Goal: Task Accomplishment & Management: Manage account settings

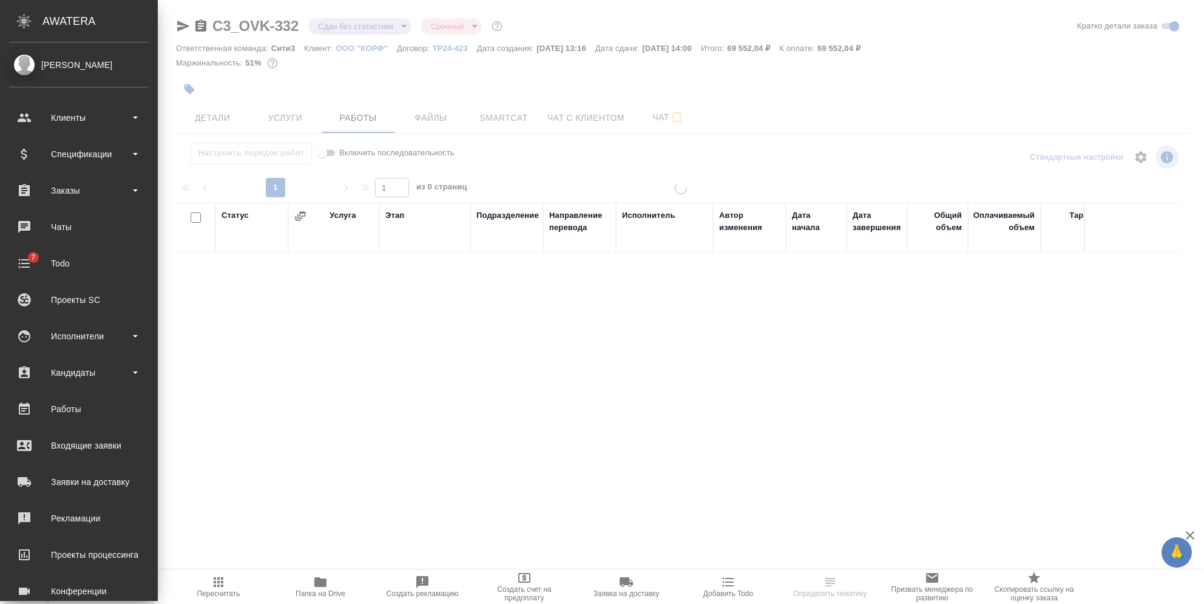
click at [17, 114] on div "Клиенты" at bounding box center [79, 118] width 140 height 18
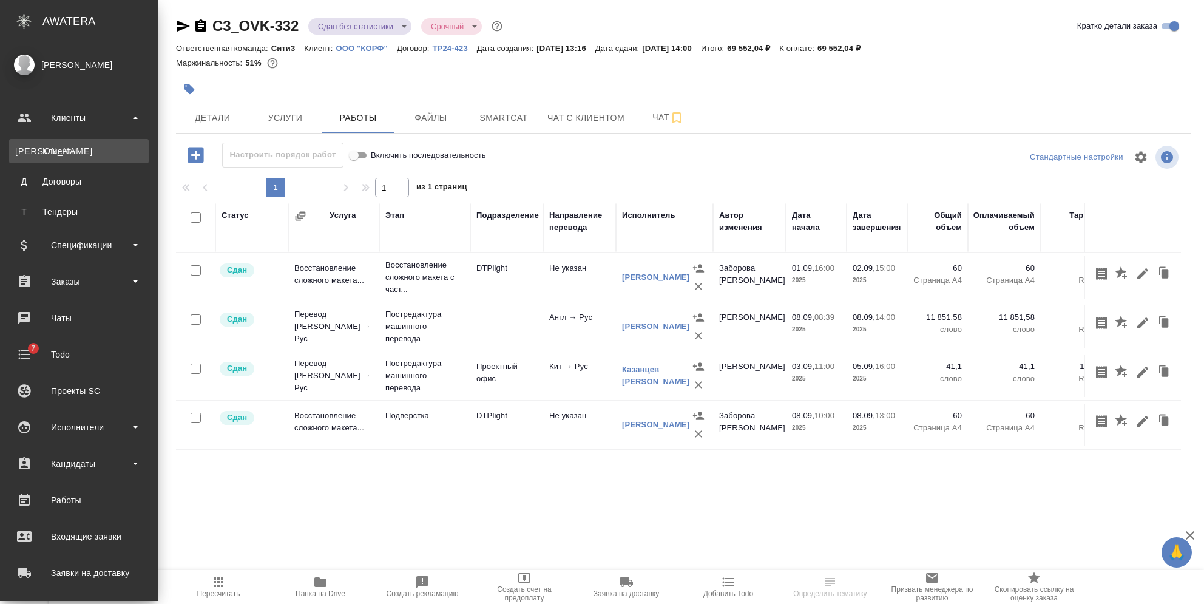
click at [52, 146] on div "Клиенты" at bounding box center [78, 151] width 127 height 12
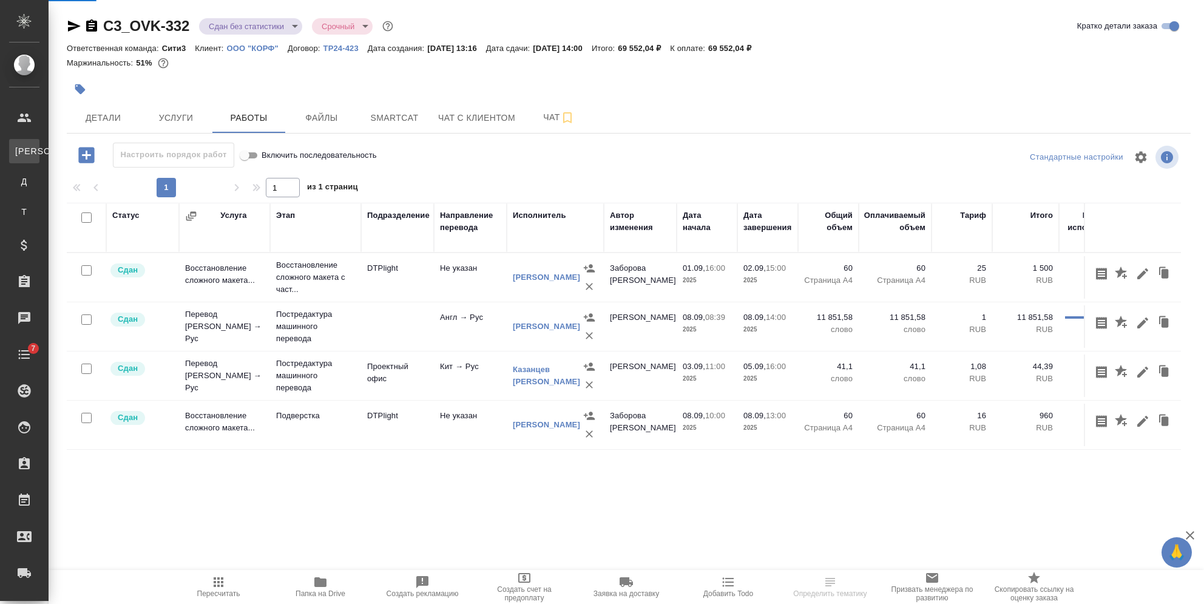
select select "RU"
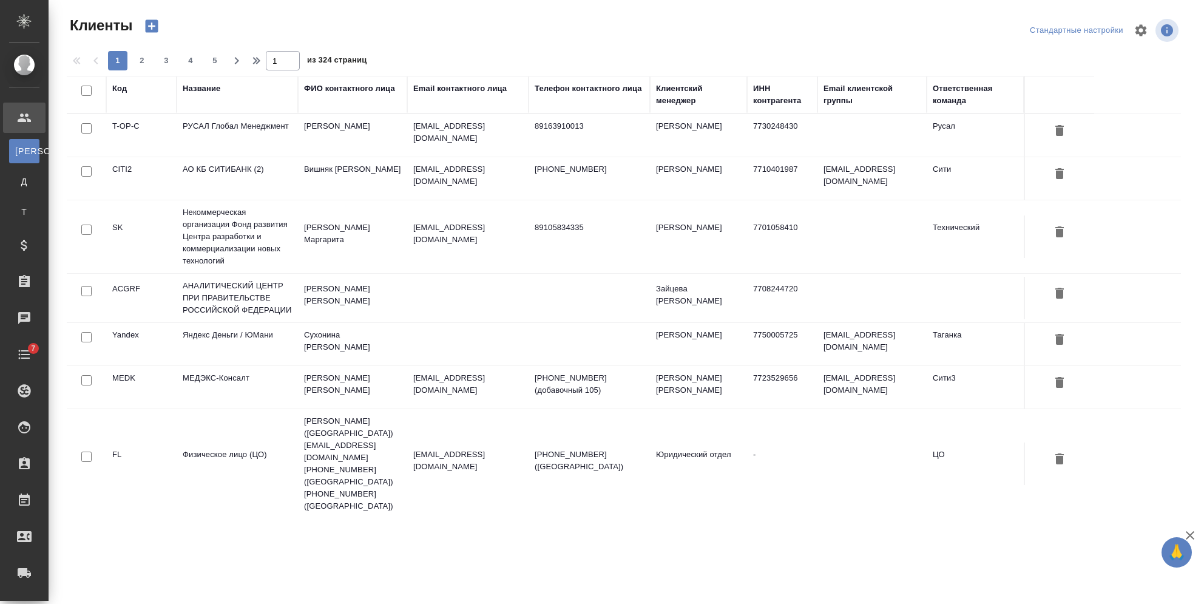
click at [195, 91] on div "Название" at bounding box center [202, 89] width 38 height 12
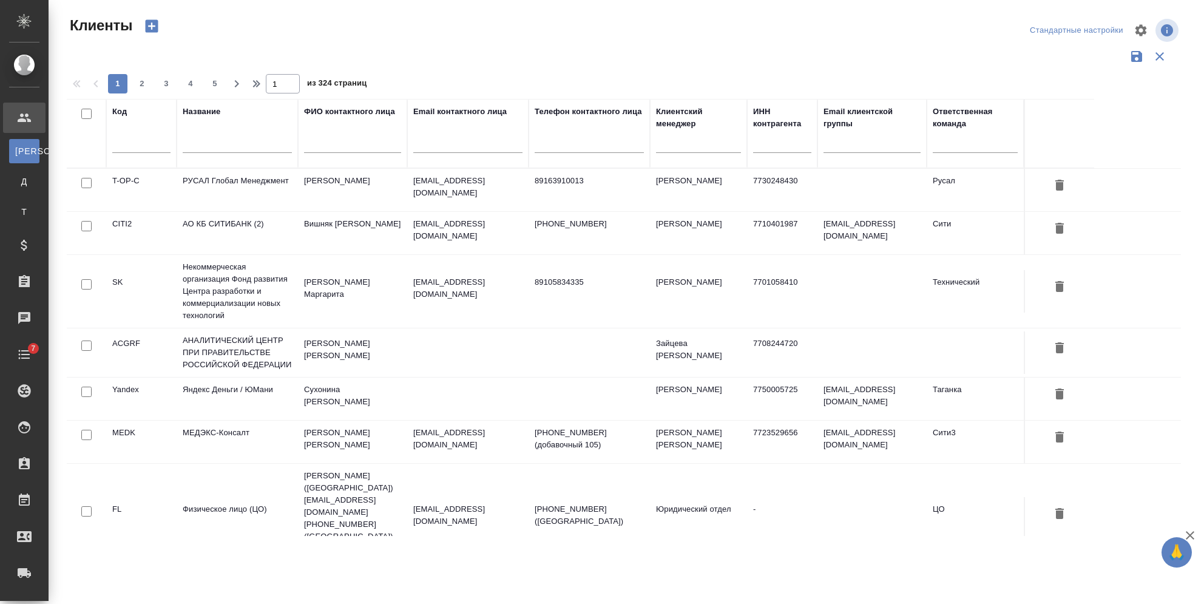
click at [206, 154] on div at bounding box center [237, 147] width 109 height 30
click at [204, 147] on input "text" at bounding box center [237, 145] width 109 height 15
drag, startPoint x: 208, startPoint y: 147, endPoint x: 160, endPoint y: 140, distance: 49.1
click at [160, 140] on tr "Код Название еуые ФИО контактного лица Email контактного лица Телефон контактно…" at bounding box center [580, 133] width 1027 height 69
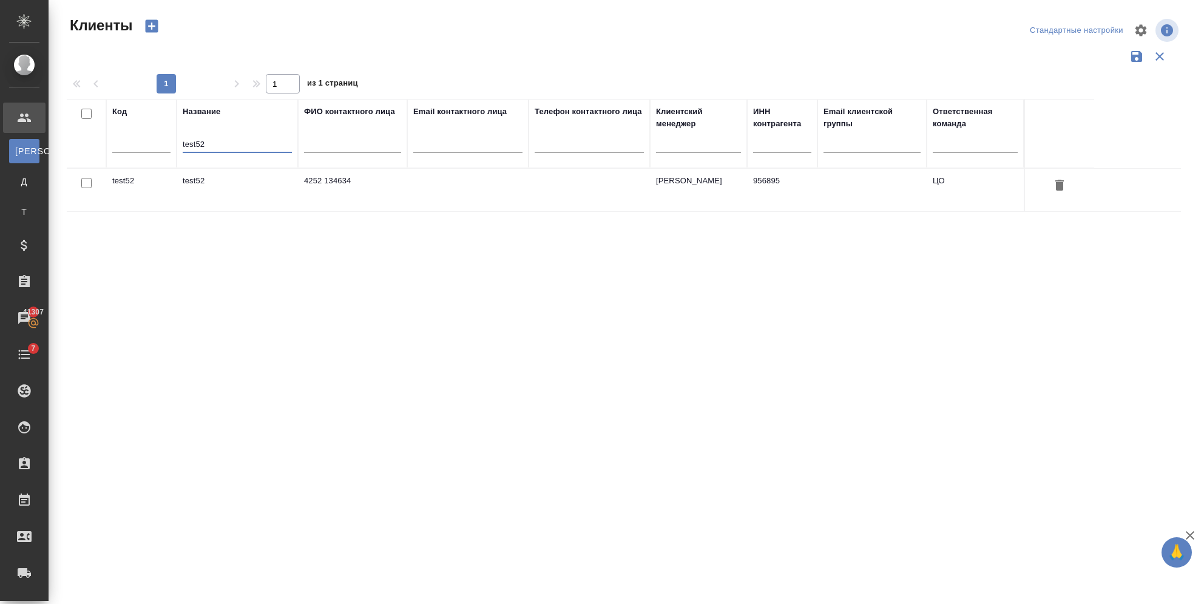
type input "test52"
click at [198, 184] on td "test52" at bounding box center [237, 190] width 121 height 42
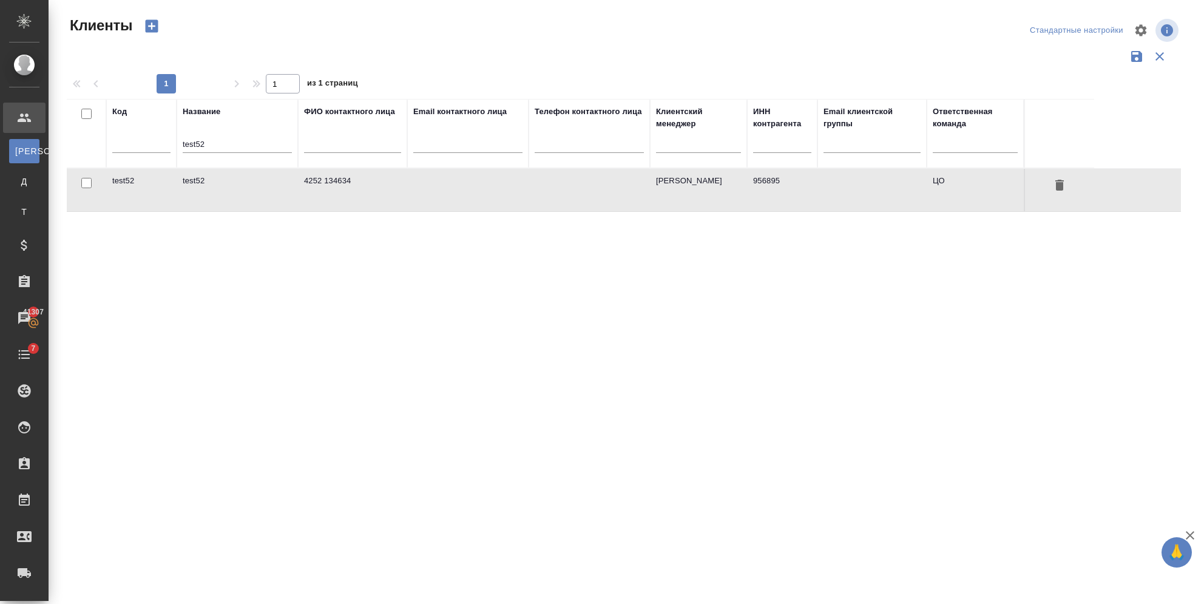
click at [198, 184] on td "test52" at bounding box center [237, 190] width 121 height 42
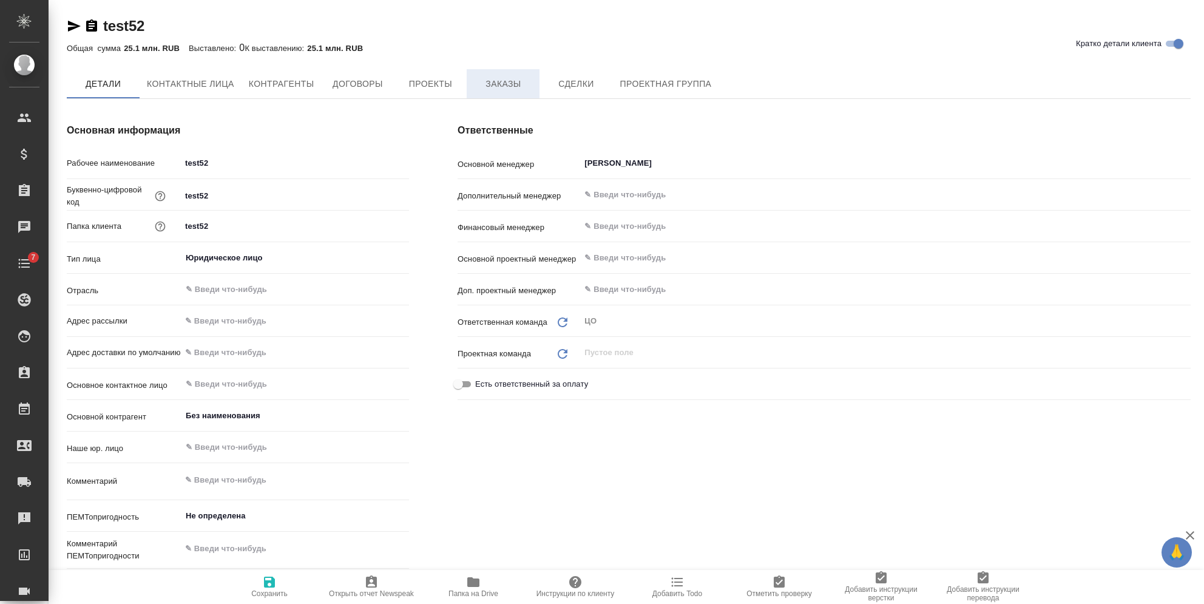
type textarea "x"
click at [502, 73] on button "Заказы" at bounding box center [503, 83] width 73 height 29
type textarea "x"
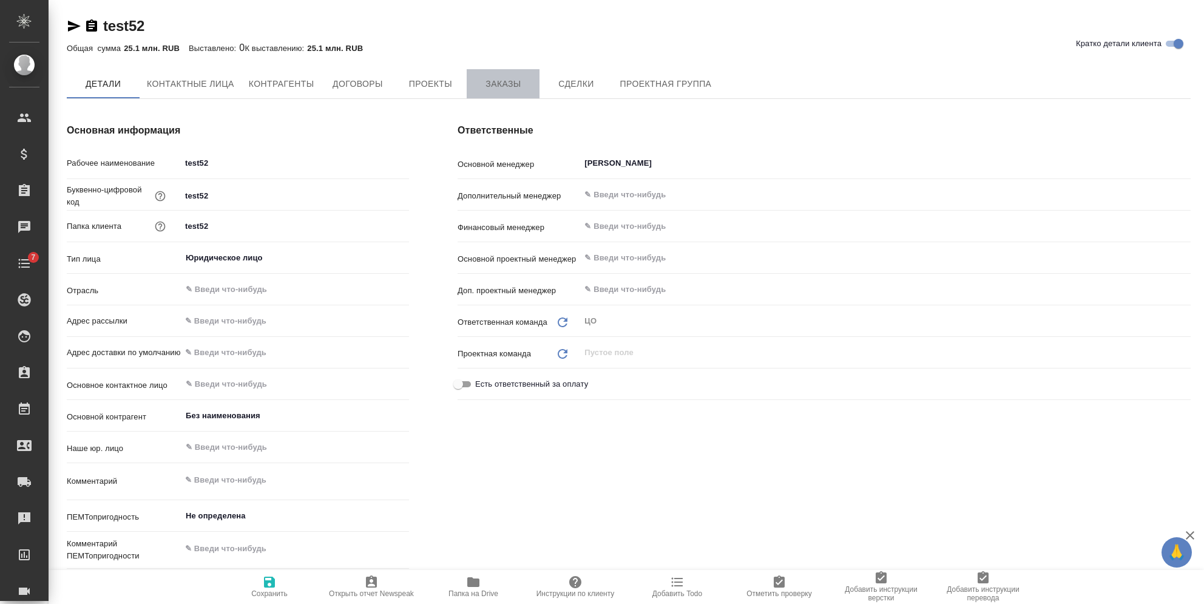
type textarea "x"
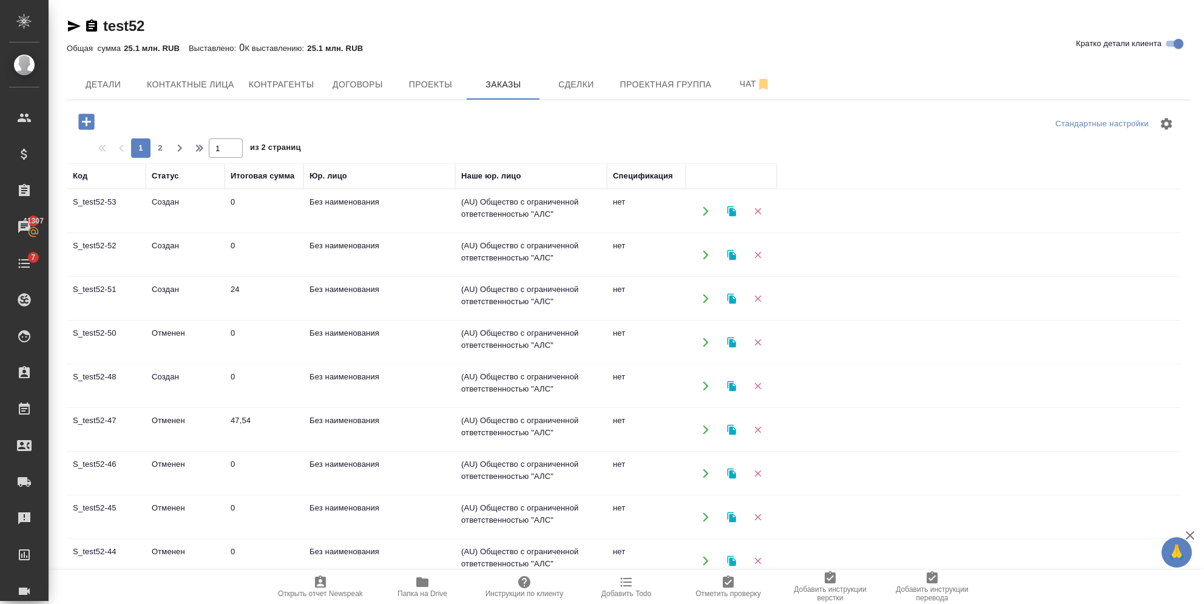
click at [85, 117] on icon "button" at bounding box center [86, 121] width 16 height 16
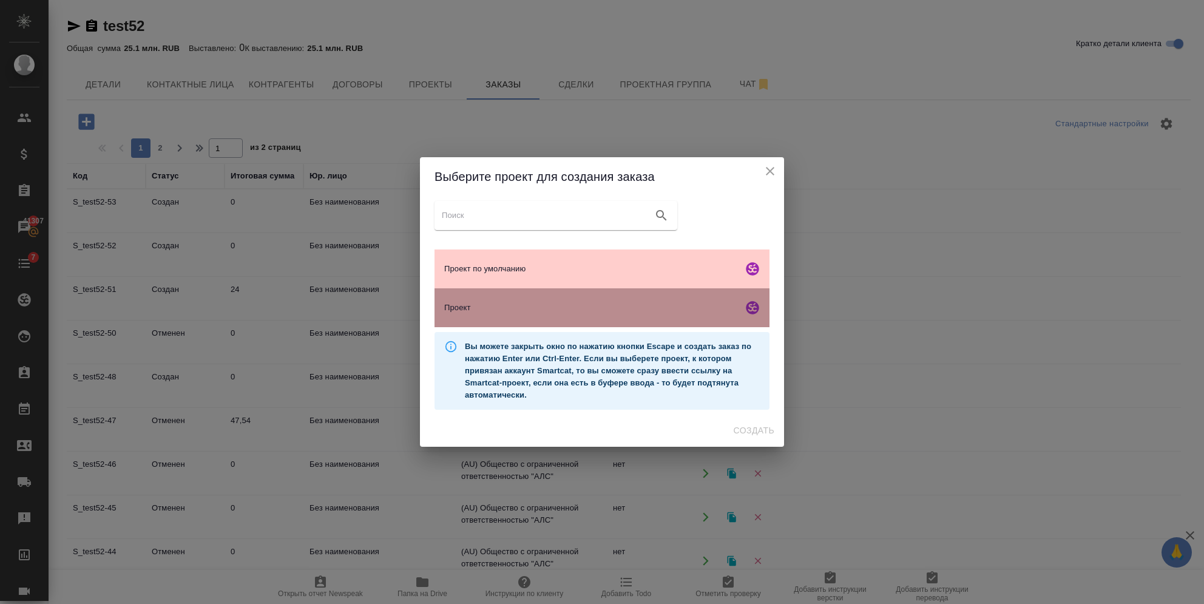
click at [497, 299] on div "Проект" at bounding box center [601, 307] width 335 height 39
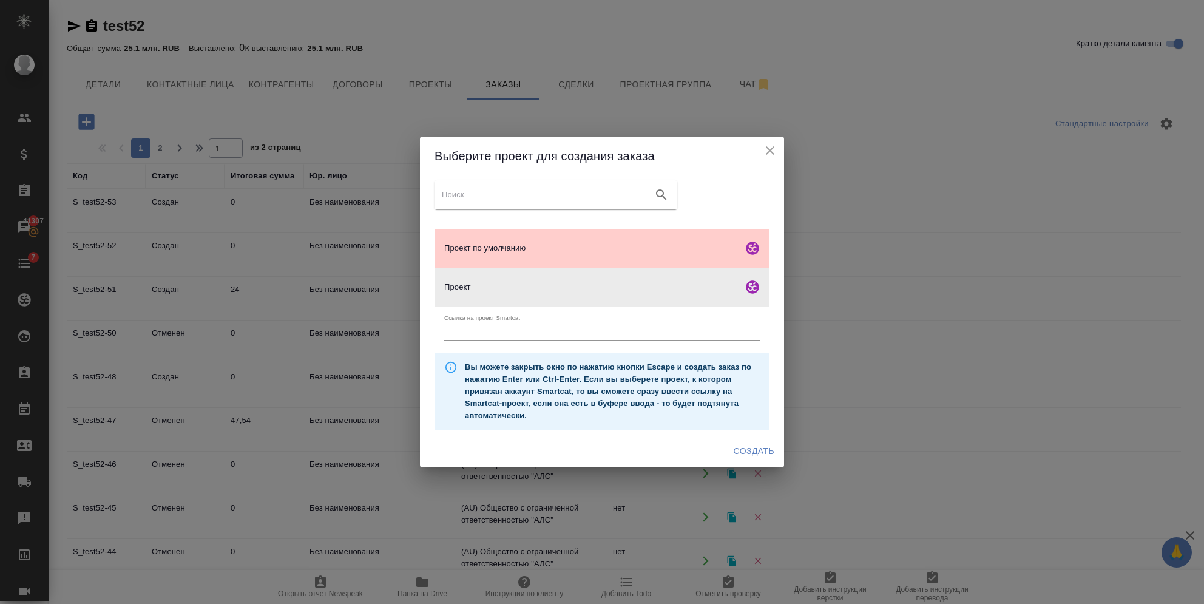
click at [763, 456] on span "Создать" at bounding box center [754, 451] width 41 height 15
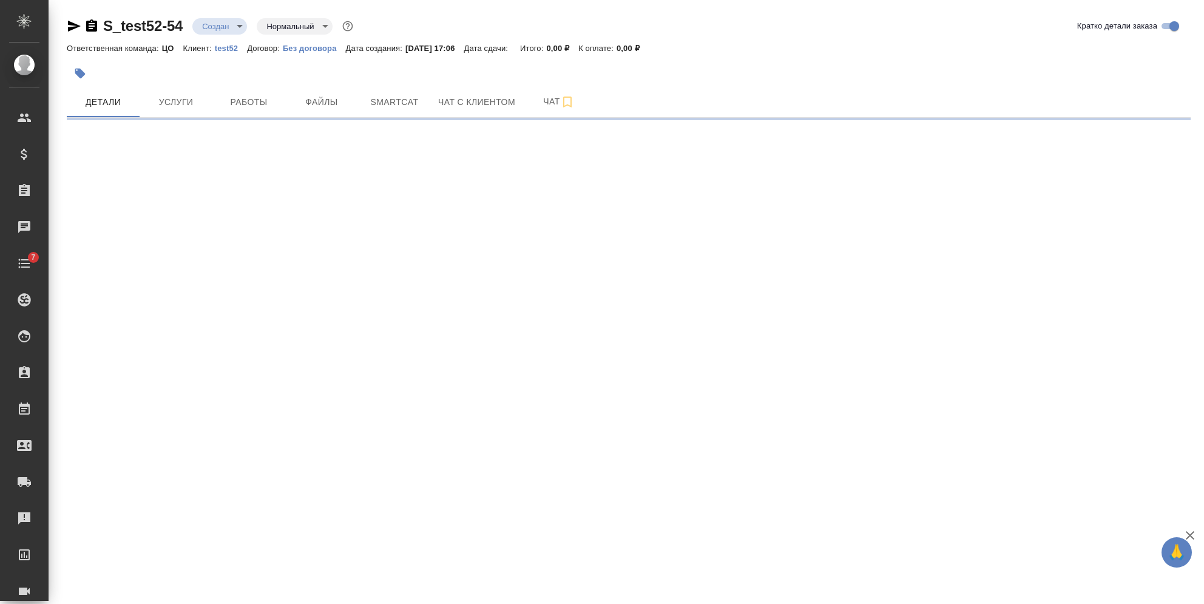
select select "RU"
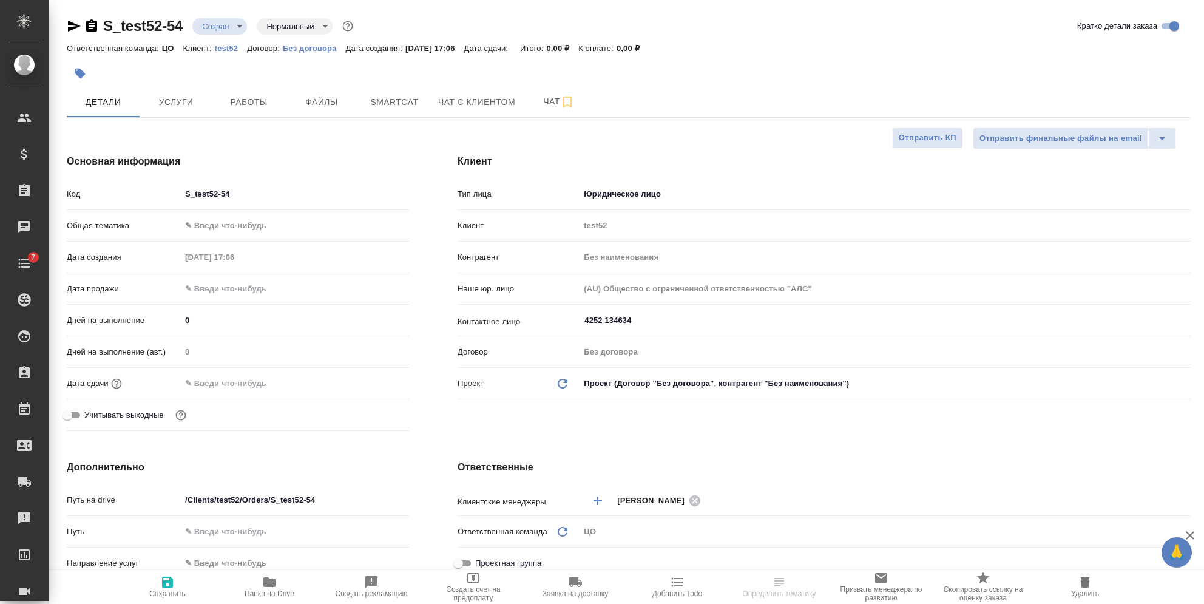
type textarea "x"
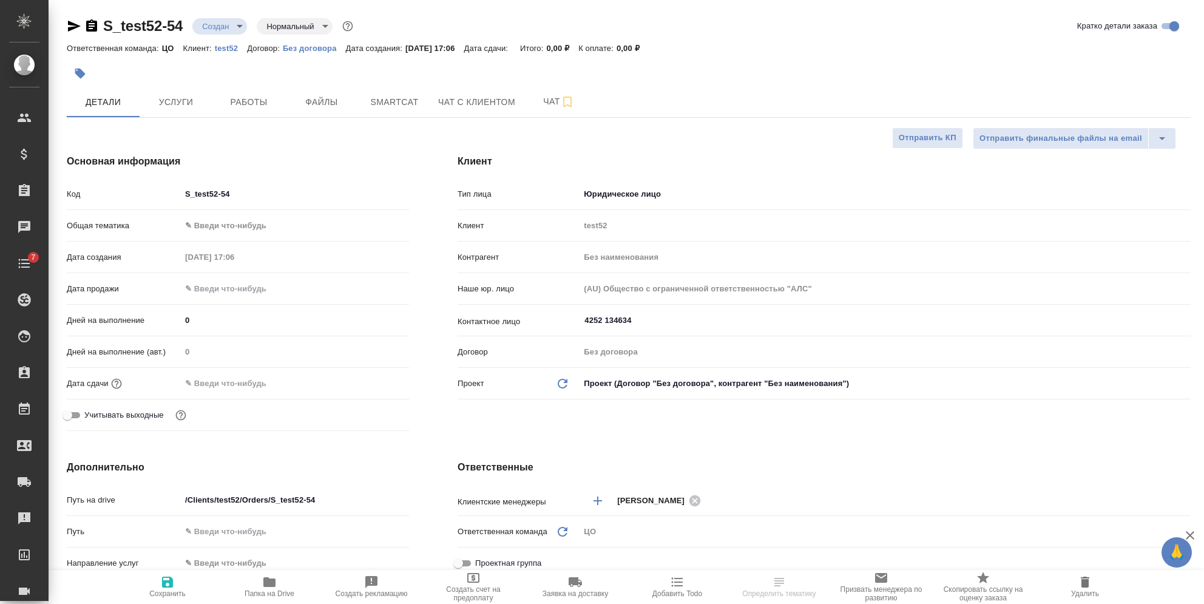
type textarea "x"
click at [203, 387] on input "text" at bounding box center [234, 383] width 106 height 18
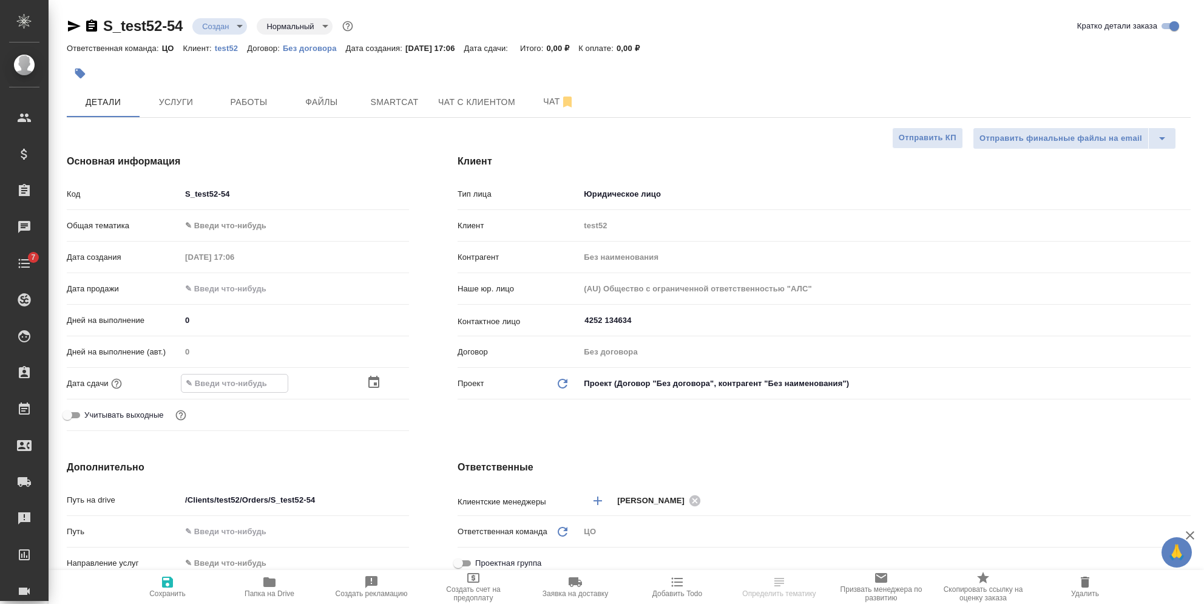
click at [374, 381] on icon "button" at bounding box center [373, 382] width 15 height 15
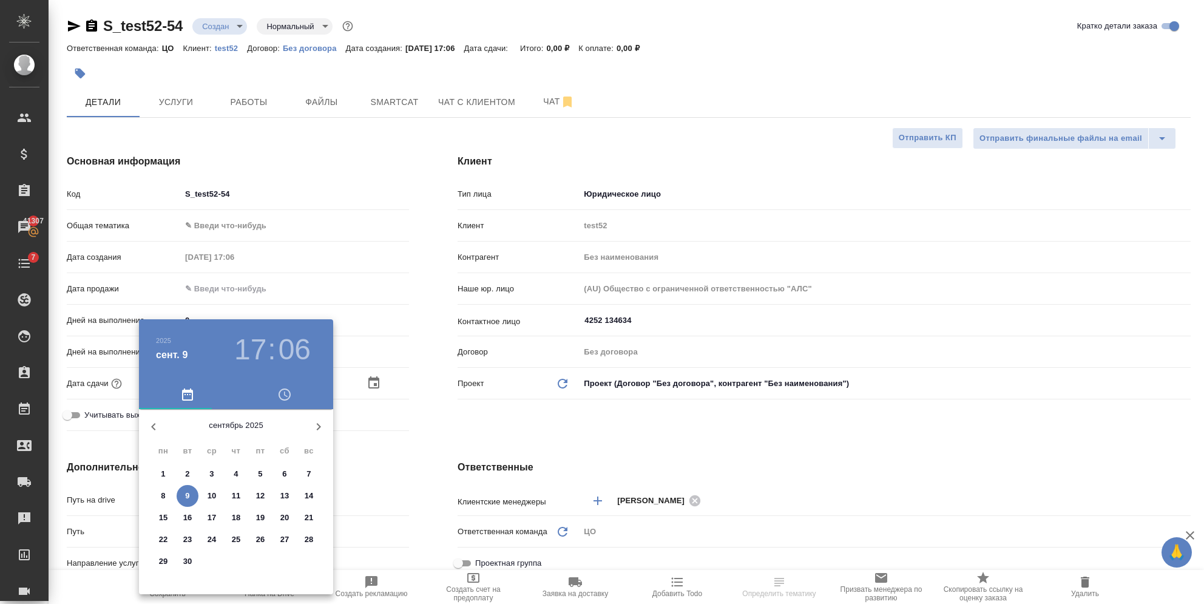
click at [215, 494] on p "10" at bounding box center [212, 496] width 9 height 12
type input "10.09.2025 17:06"
type textarea "x"
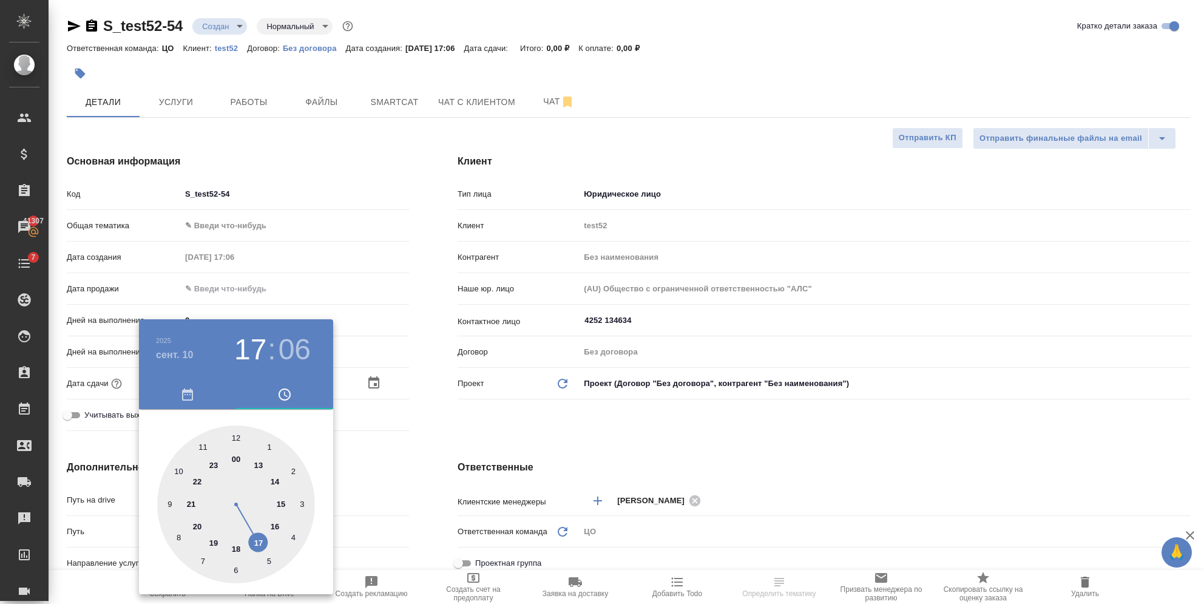
click at [413, 414] on div at bounding box center [602, 302] width 1204 height 604
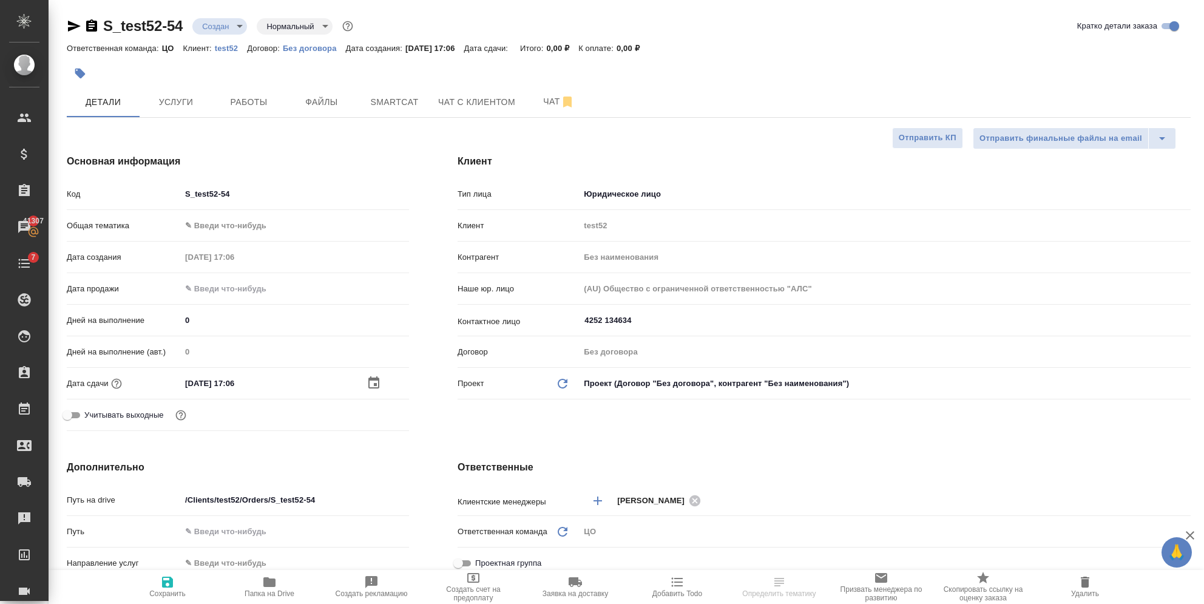
click at [160, 589] on span "Сохранить" at bounding box center [167, 593] width 36 height 8
type textarea "x"
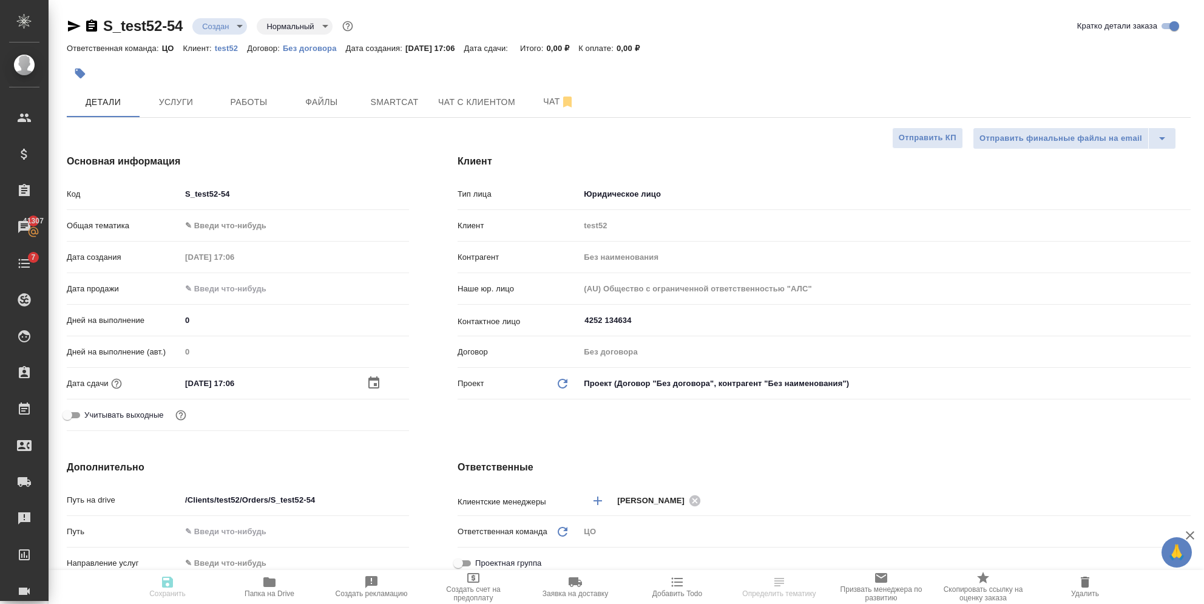
type textarea "x"
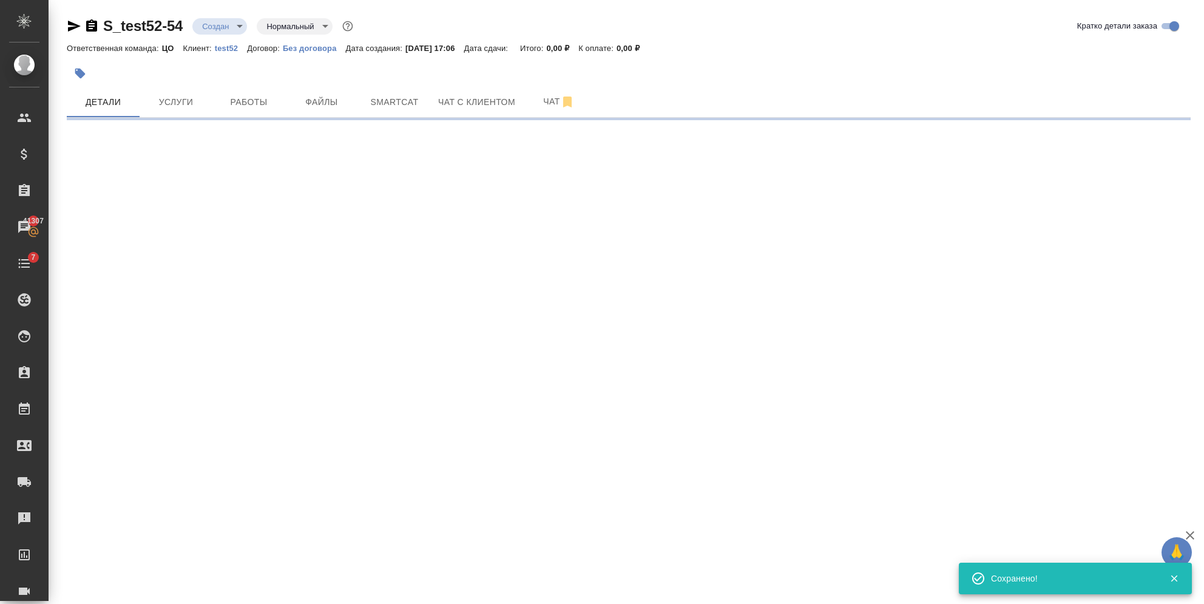
select select "RU"
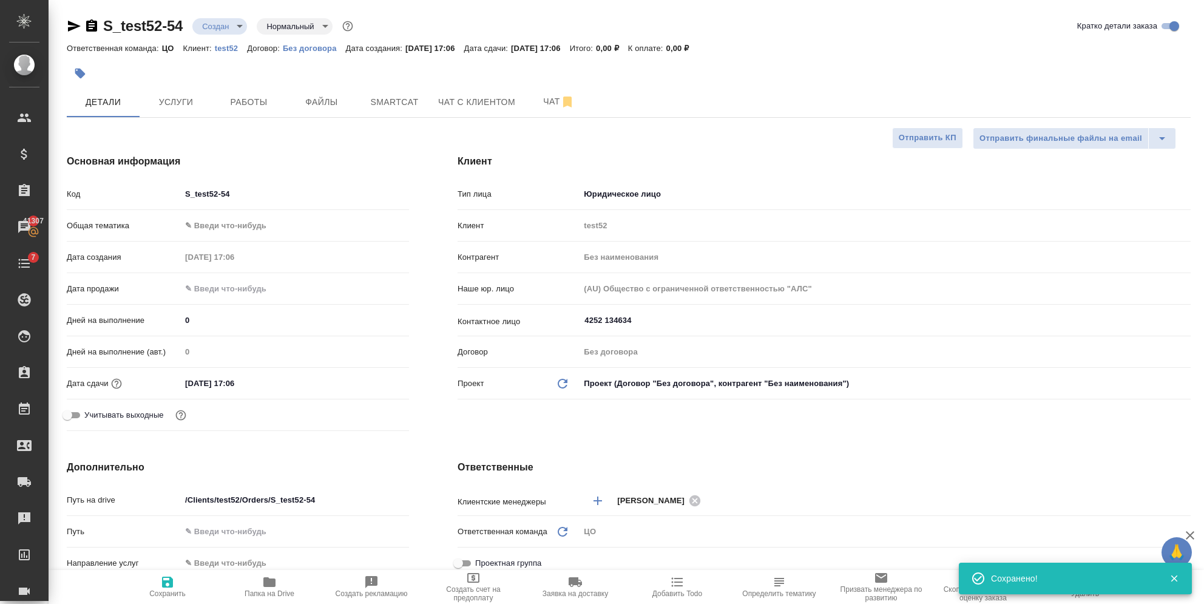
click at [198, 223] on body "🙏 .cls-1 fill:#fff; AWATERA Semenets Irina Клиенты Спецификации Заказы 41307 Ча…" at bounding box center [602, 302] width 1204 height 604
type textarea "x"
click at [198, 228] on li "ИТ" at bounding box center [295, 225] width 228 height 19
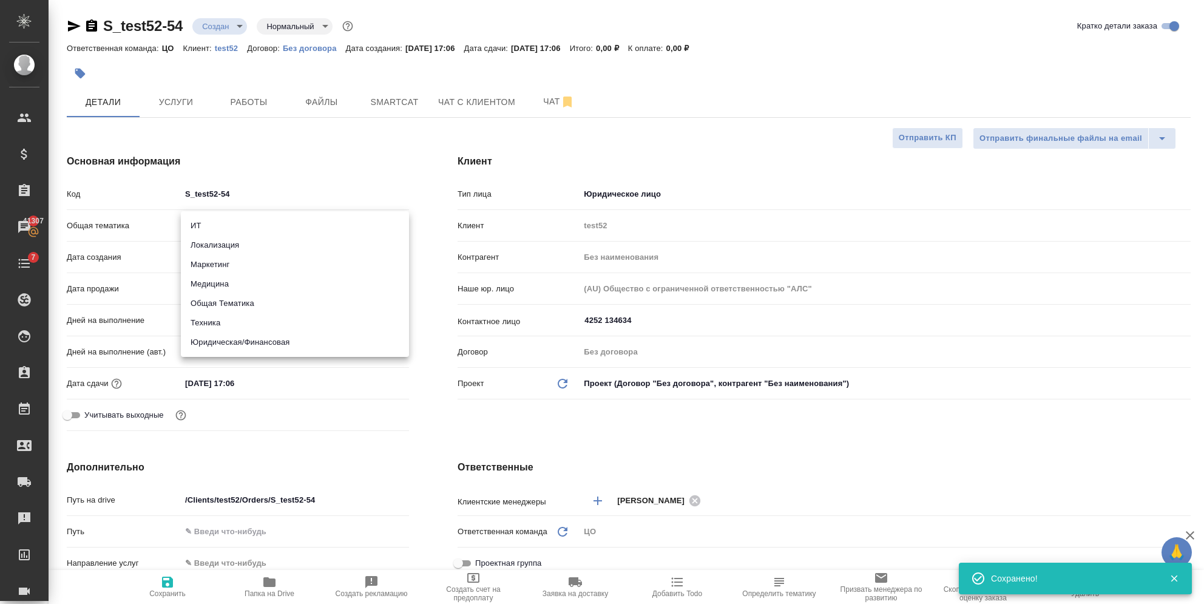
type input "it"
type textarea "x"
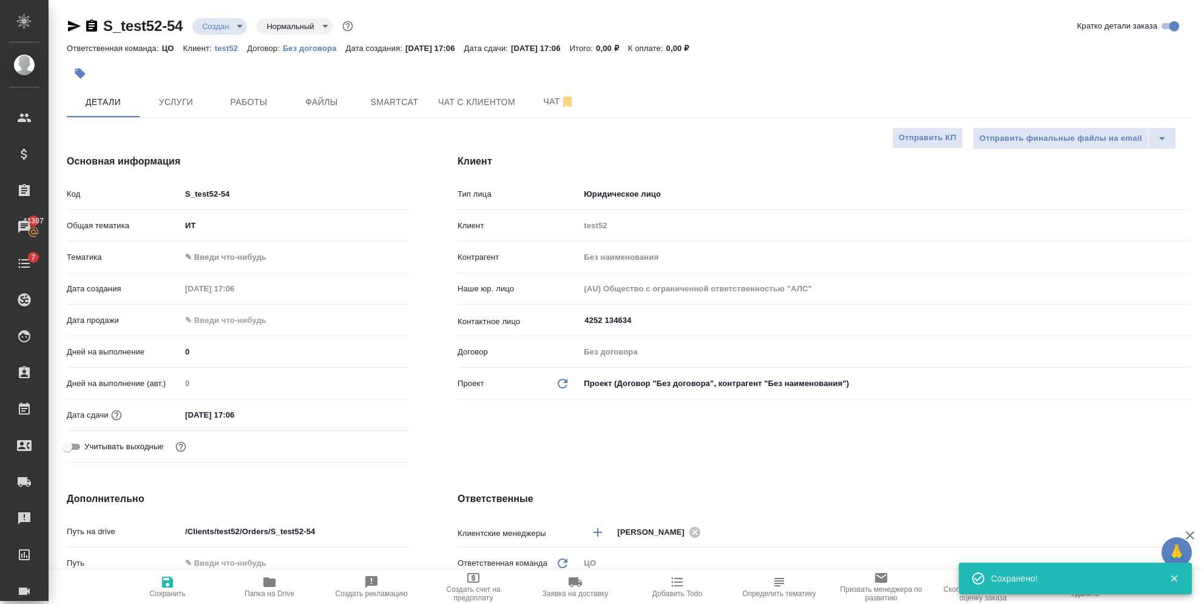
click at [210, 261] on body "🙏 .cls-1 fill:#fff; AWATERA Semenets Irina Клиенты Спецификации Заказы 41307 Ча…" at bounding box center [602, 302] width 1204 height 604
click at [206, 258] on li "ИТ (программирование)" at bounding box center [295, 257] width 228 height 19
type textarea "x"
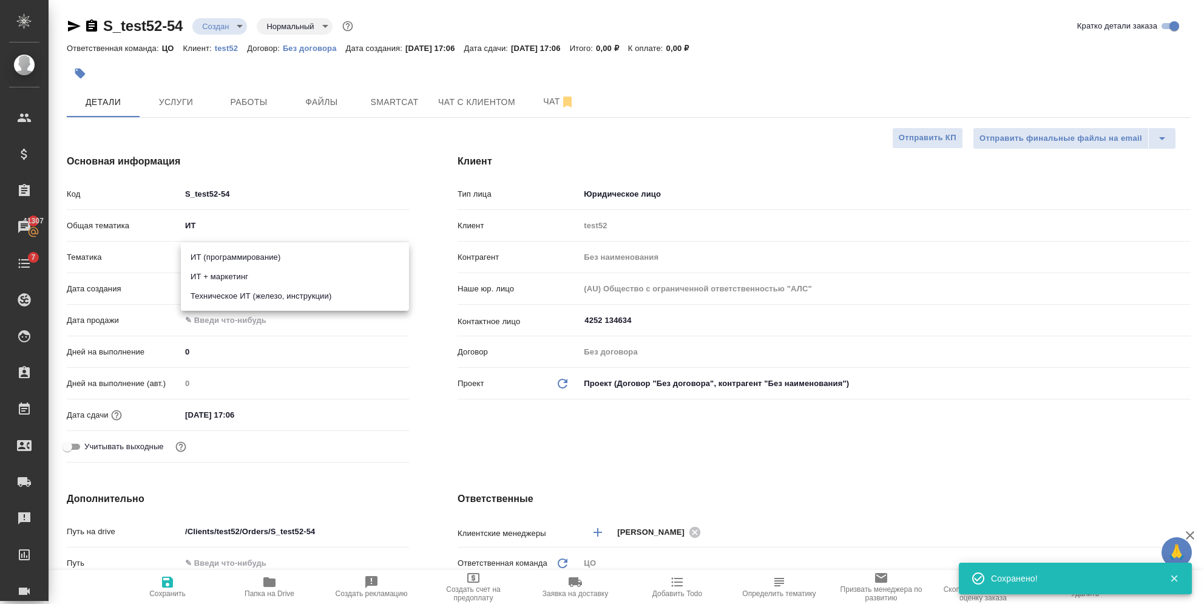
type input "5a8b8b956a9677013d343da0"
click at [174, 590] on span "Сохранить" at bounding box center [167, 593] width 36 height 8
type textarea "x"
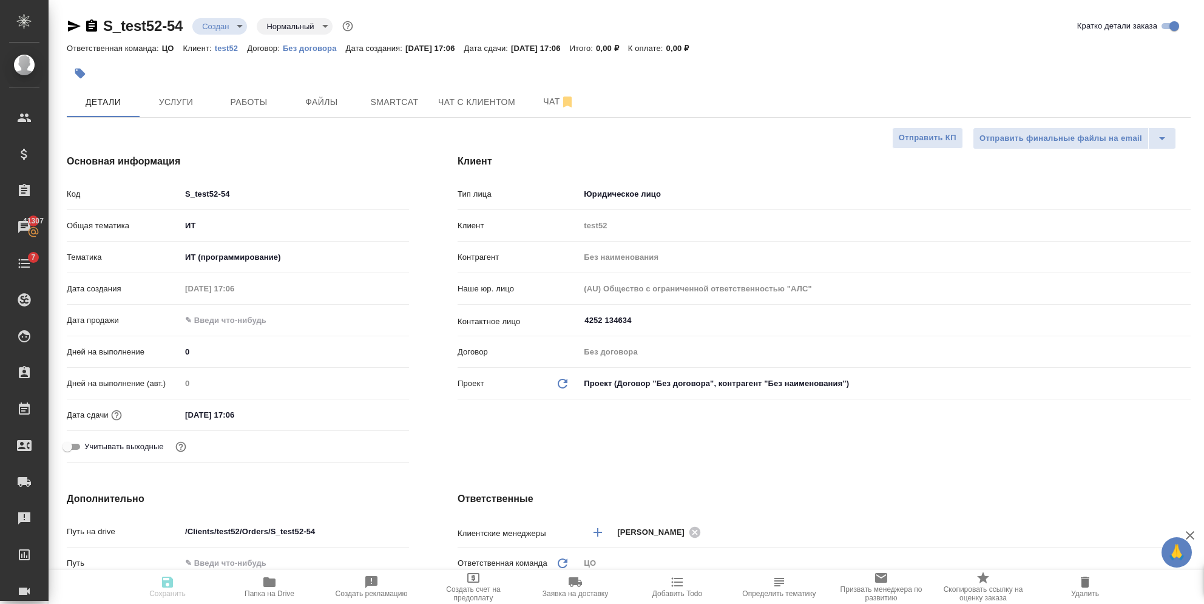
type textarea "x"
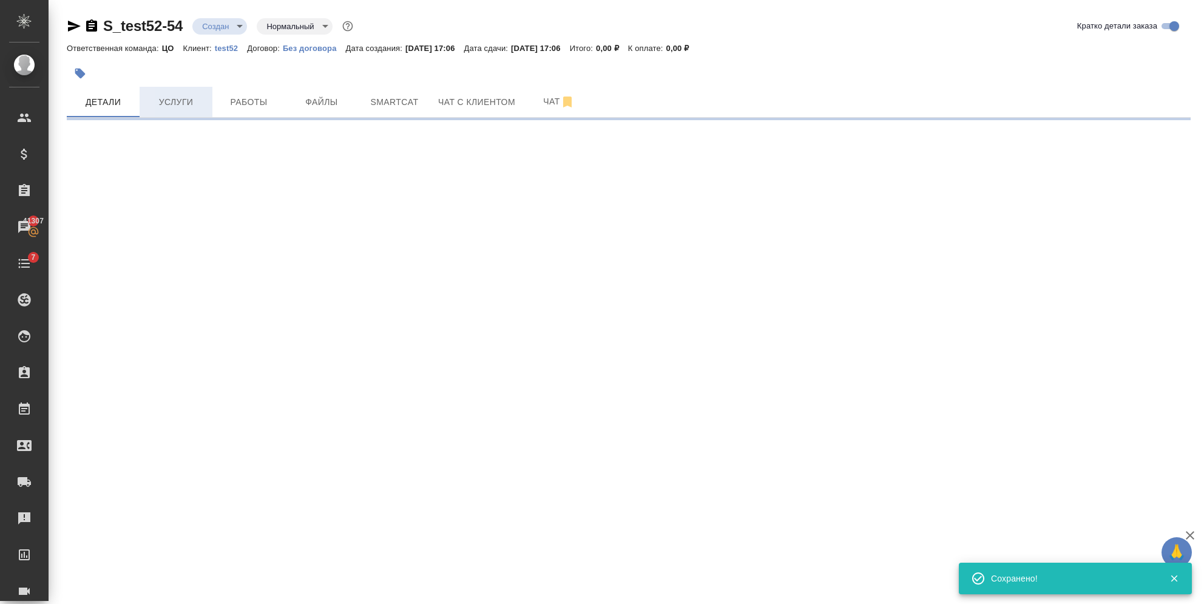
select select "RU"
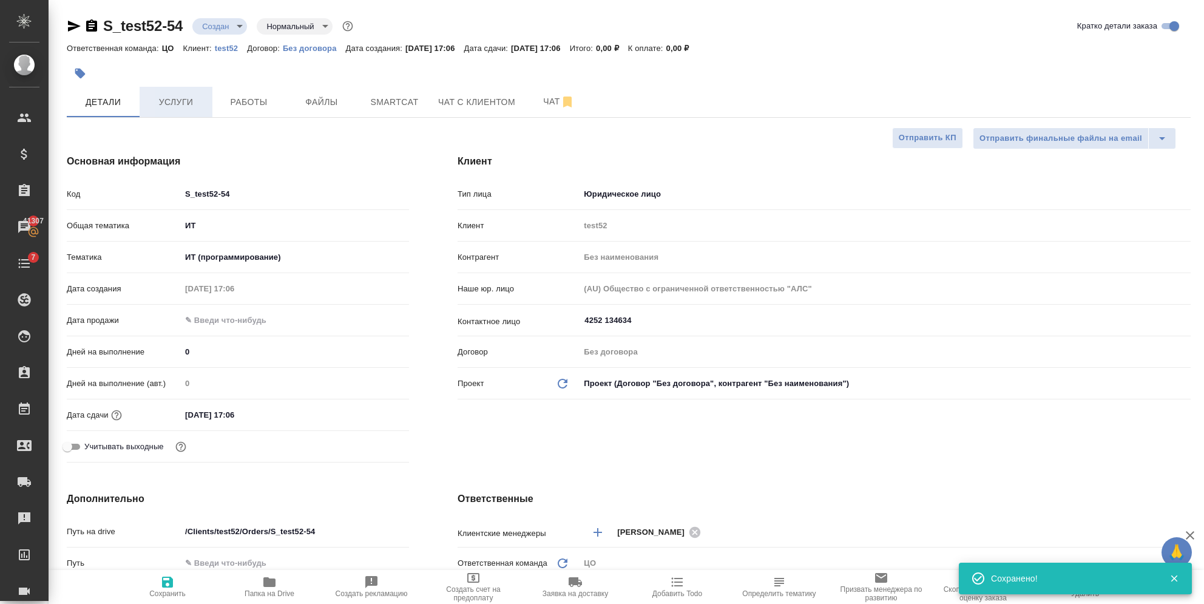
type textarea "x"
click at [178, 104] on span "Услуги" at bounding box center [176, 102] width 58 height 15
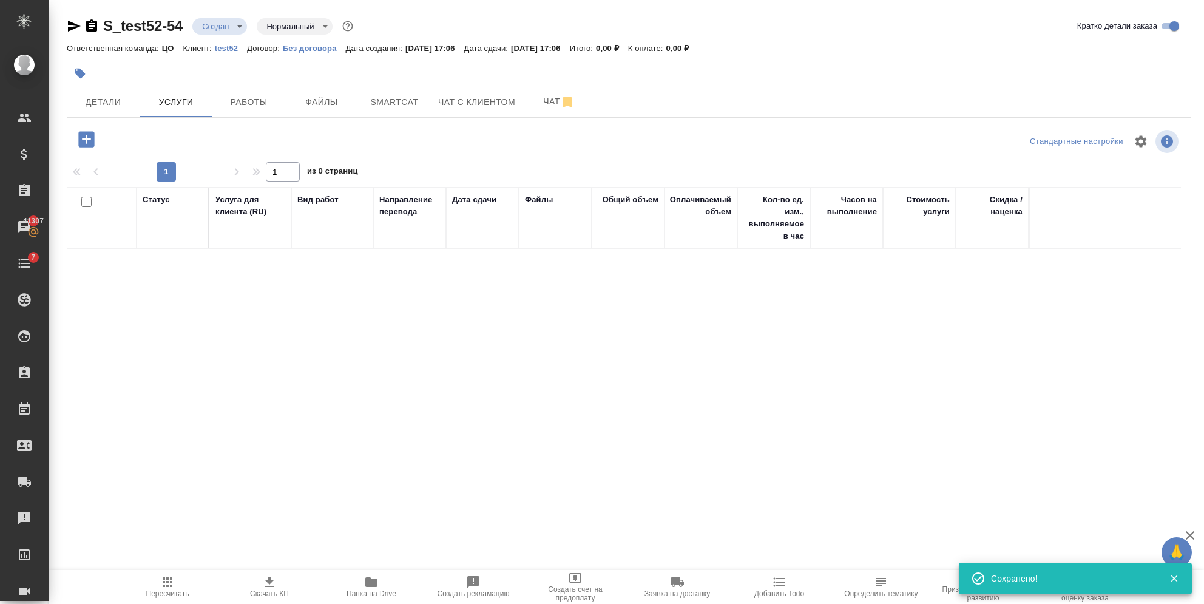
click at [83, 144] on icon "button" at bounding box center [86, 139] width 16 height 16
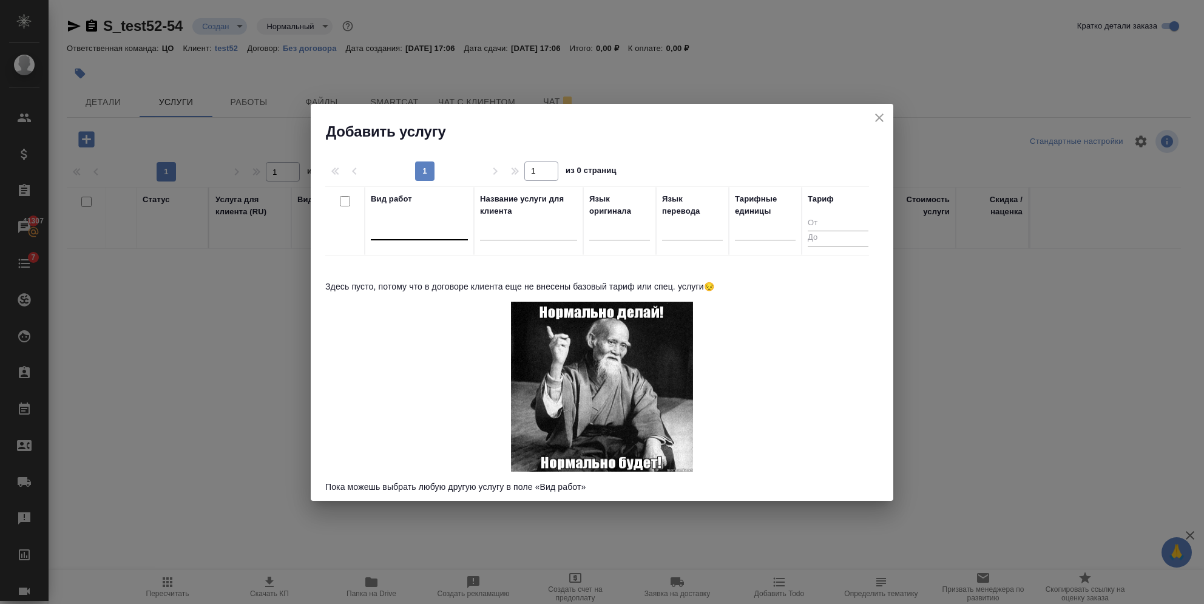
click at [420, 223] on div at bounding box center [419, 228] width 97 height 18
type input "ghj"
drag, startPoint x: 420, startPoint y: 223, endPoint x: 377, endPoint y: 221, distance: 42.5
click at [377, 221] on div at bounding box center [419, 228] width 97 height 18
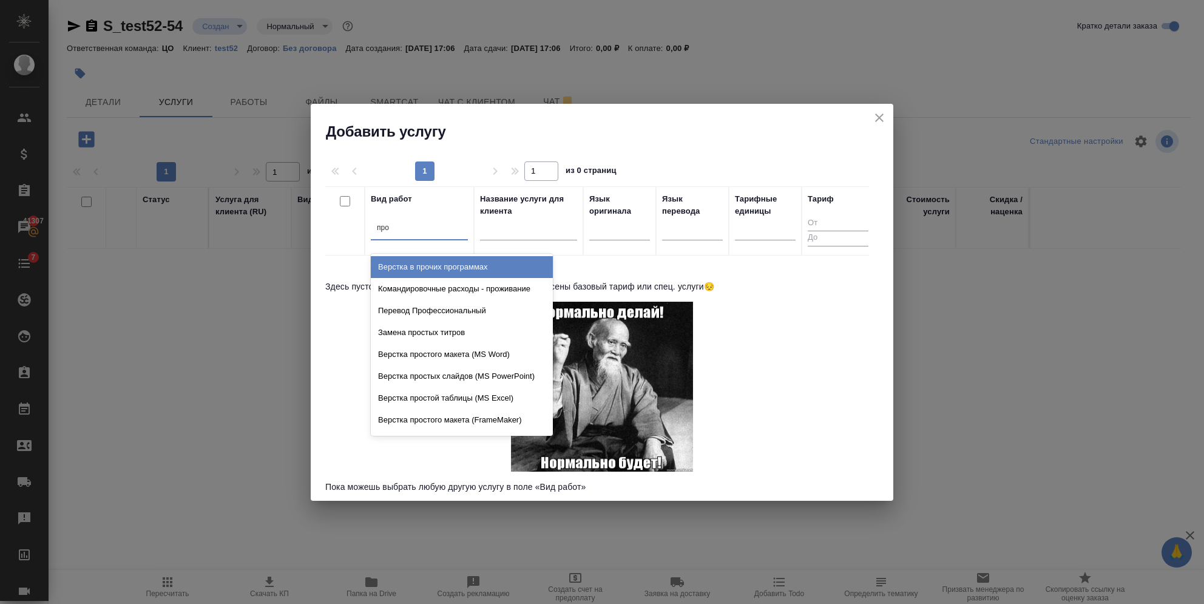
type input "проф"
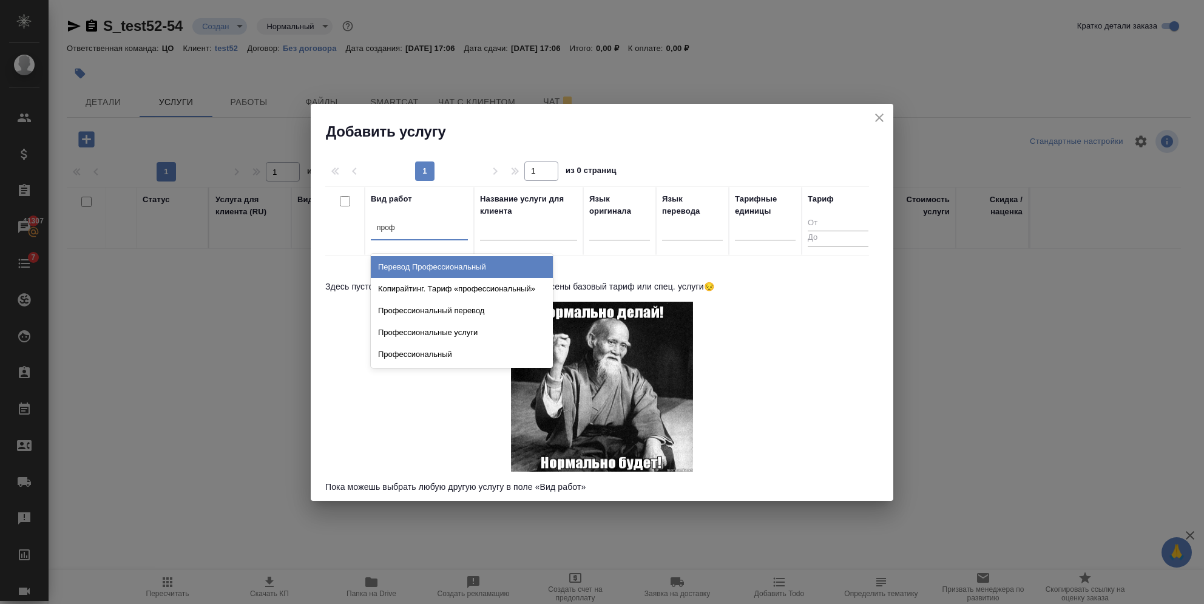
click at [416, 269] on div "Перевод Профессиональный" at bounding box center [462, 267] width 182 height 22
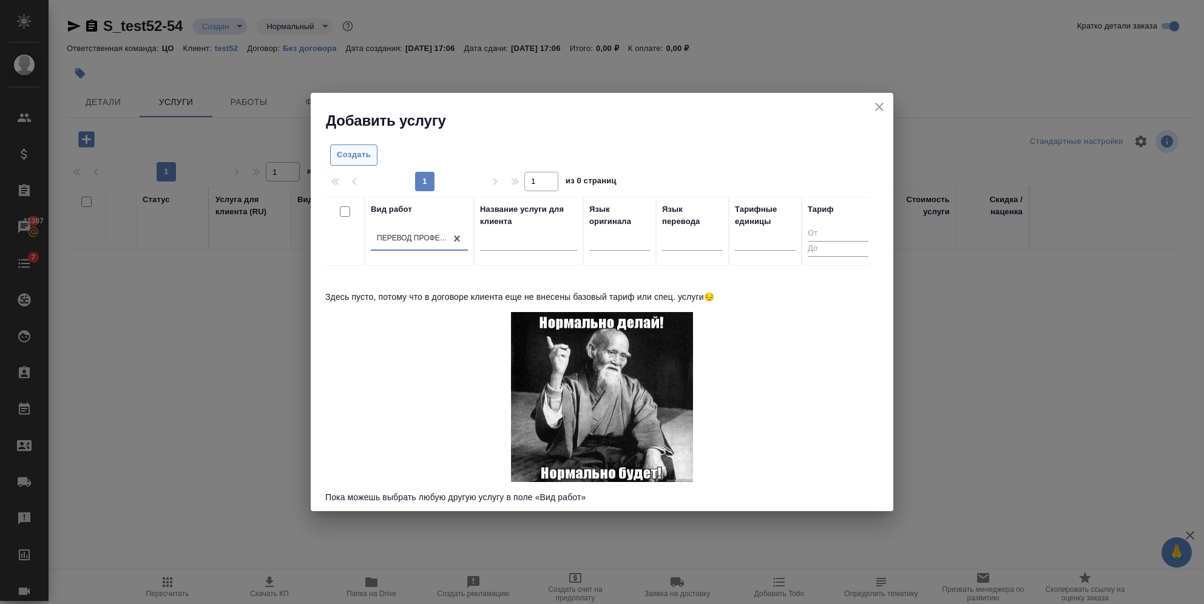
click at [355, 161] on span "Создать" at bounding box center [354, 155] width 34 height 14
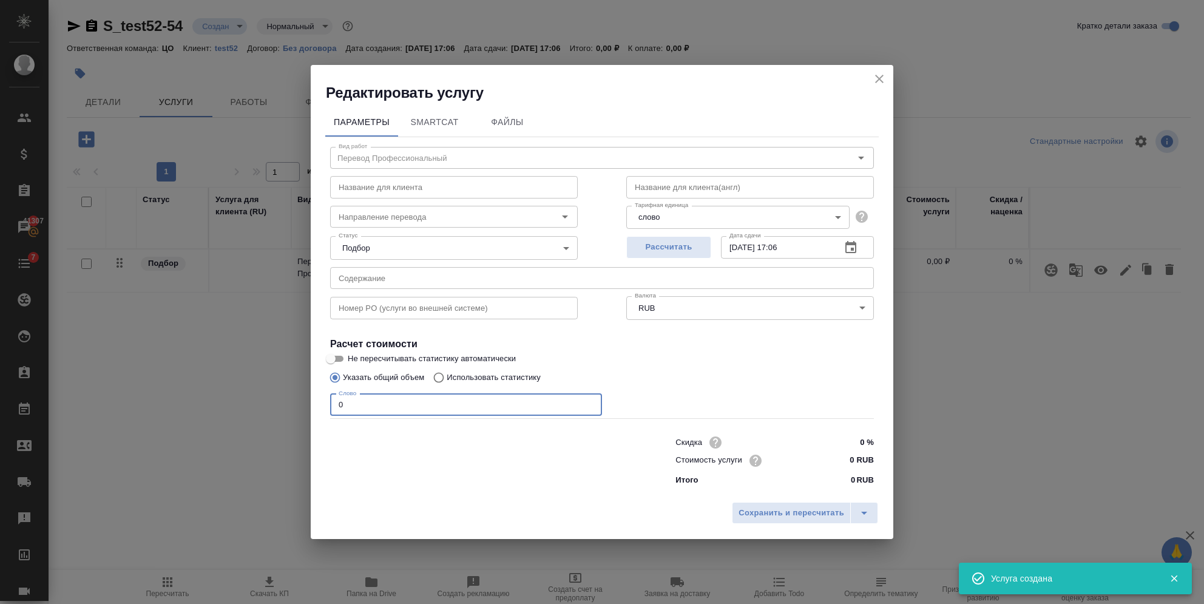
drag, startPoint x: 352, startPoint y: 400, endPoint x: 314, endPoint y: 397, distance: 38.3
click at [314, 397] on div "Параметры SmartCat Файлы Вид работ Перевод Профессиональный Вид работ Название …" at bounding box center [602, 299] width 583 height 393
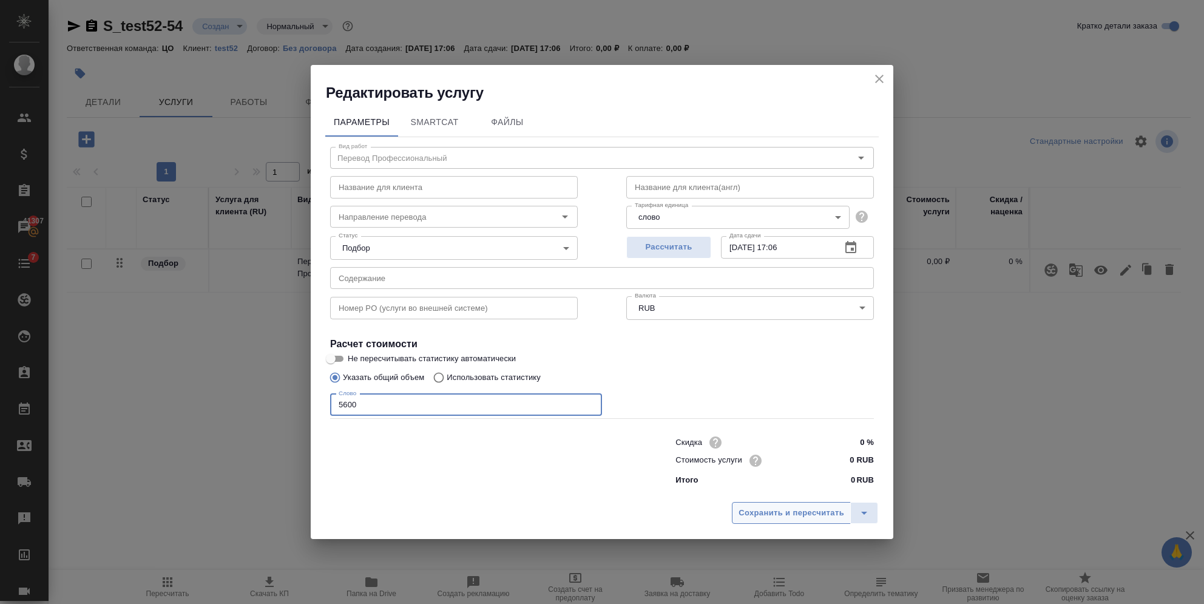
type input "5600"
click at [739, 516] on button "Сохранить и пересчитать" at bounding box center [791, 513] width 119 height 22
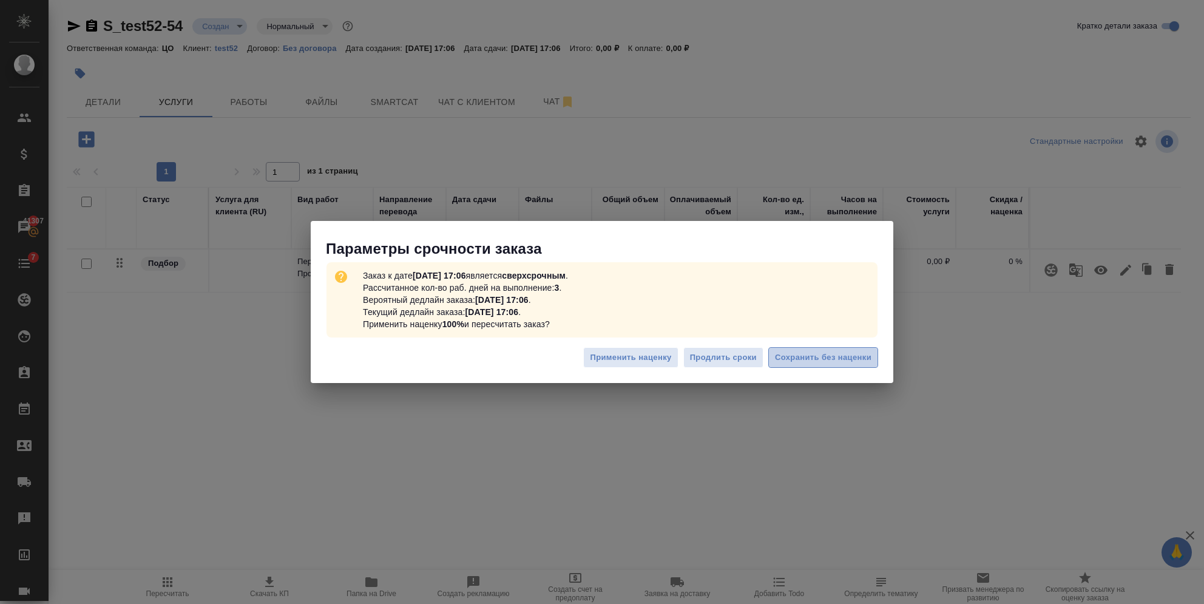
click at [807, 358] on span "Сохранить без наценки" at bounding box center [823, 358] width 96 height 14
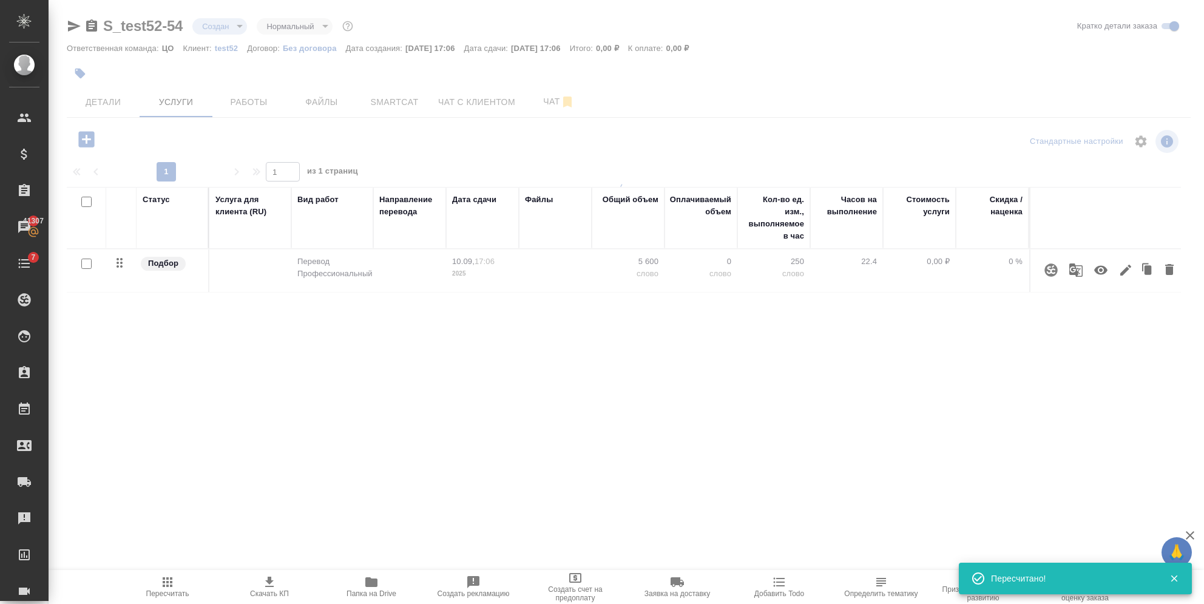
type input "urgent"
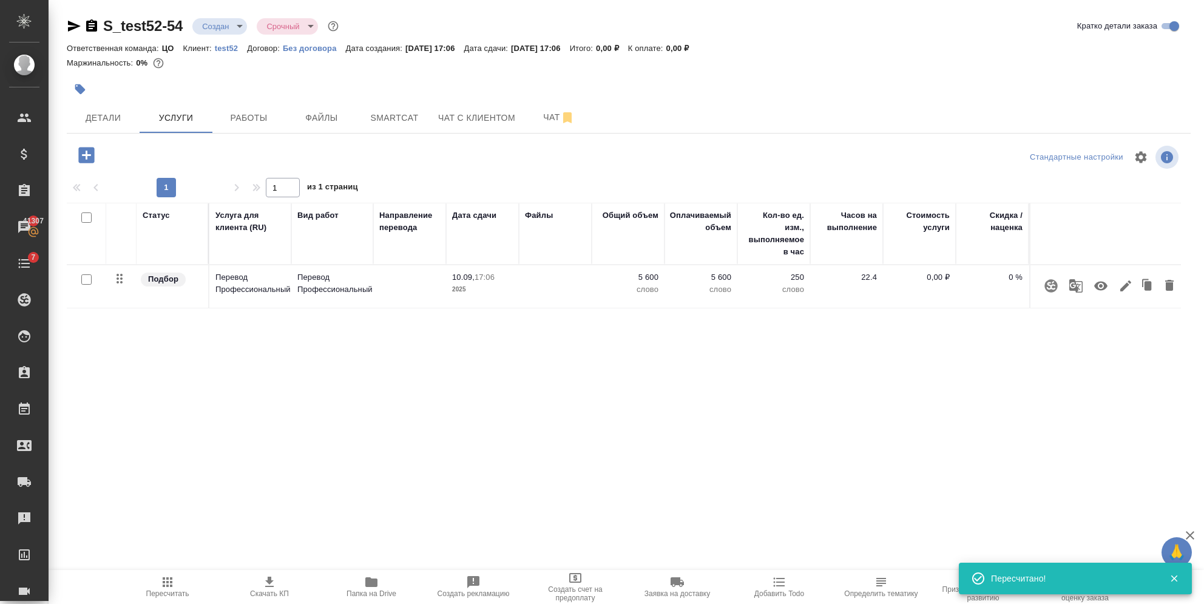
click at [643, 273] on p "5 600" at bounding box center [628, 277] width 61 height 12
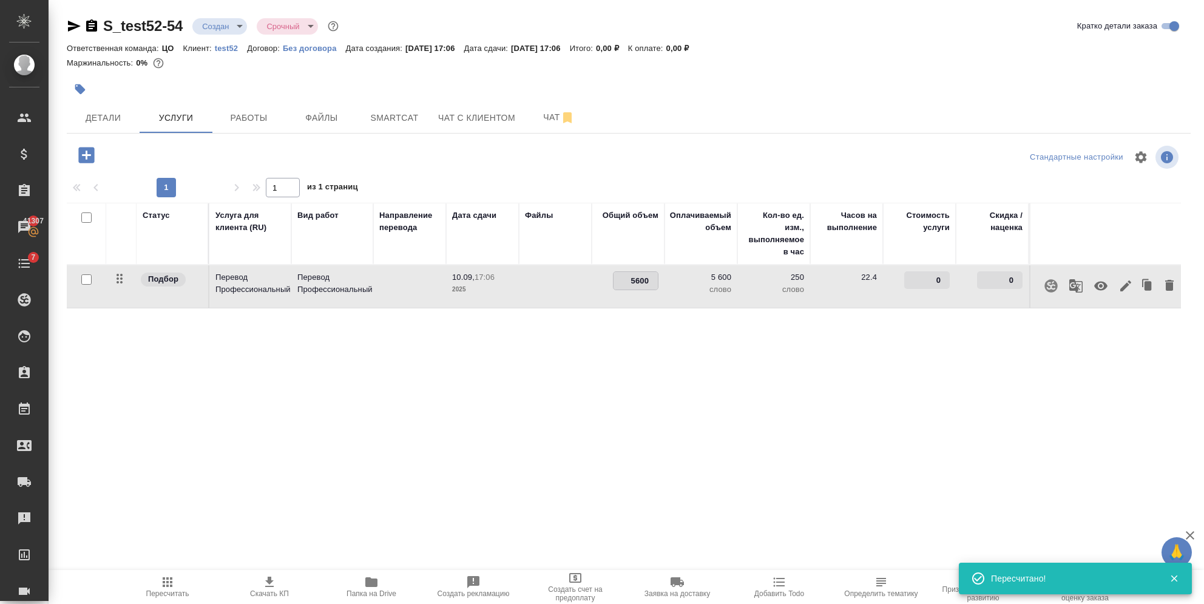
drag, startPoint x: 629, startPoint y: 275, endPoint x: 658, endPoint y: 280, distance: 28.9
click at [658, 280] on div "5600" at bounding box center [636, 280] width 46 height 19
type input "56"
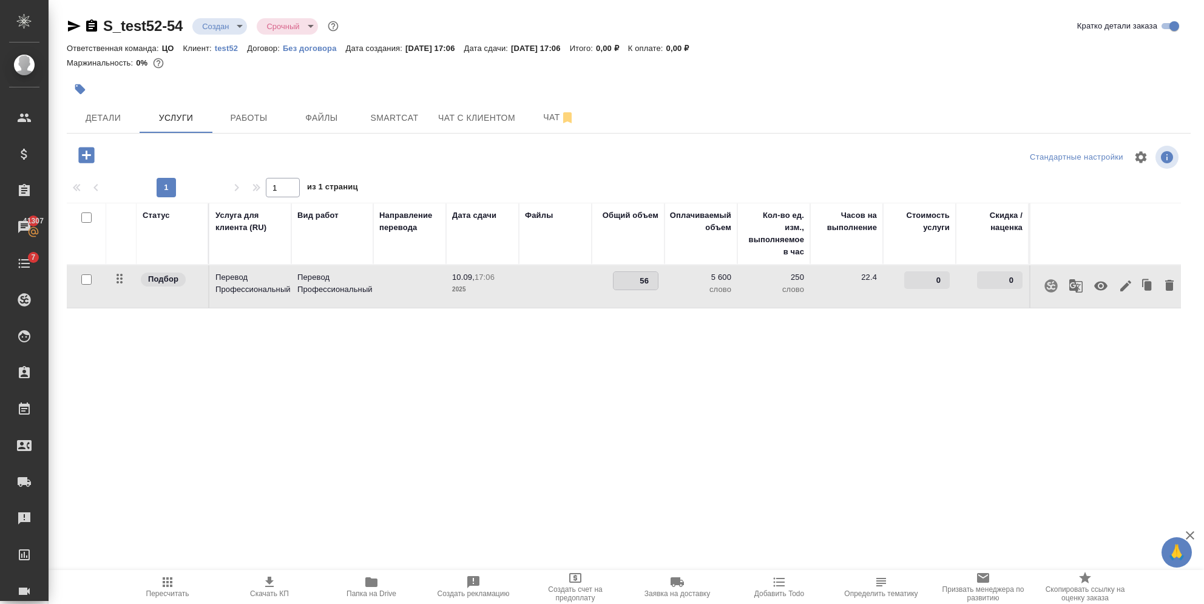
click at [742, 371] on div "Статус Услуга для клиента (RU) Вид работ Направление перевода Дата сдачи Файлы …" at bounding box center [624, 333] width 1114 height 261
click at [217, 151] on span "Сохранить и пересчитать" at bounding box center [173, 154] width 106 height 14
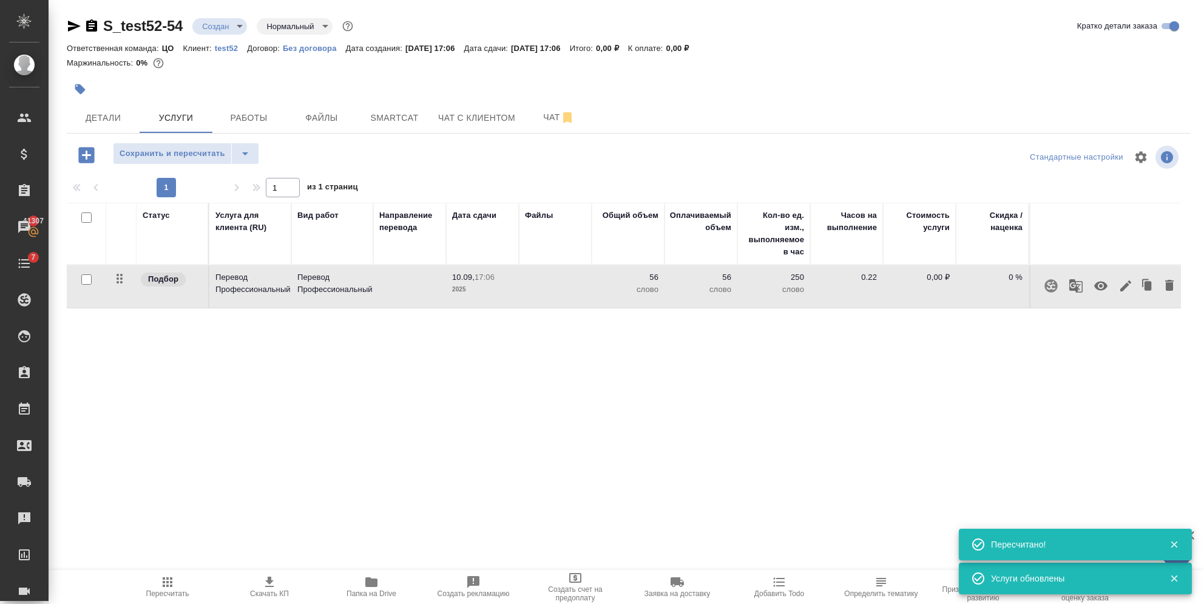
type input "normal"
click at [907, 284] on td "0,00 ₽" at bounding box center [919, 286] width 73 height 42
click at [910, 285] on td "0,00 ₽" at bounding box center [919, 286] width 73 height 42
click at [917, 275] on p "0,00 ₽" at bounding box center [919, 277] width 61 height 12
drag, startPoint x: 937, startPoint y: 282, endPoint x: 968, endPoint y: 285, distance: 31.2
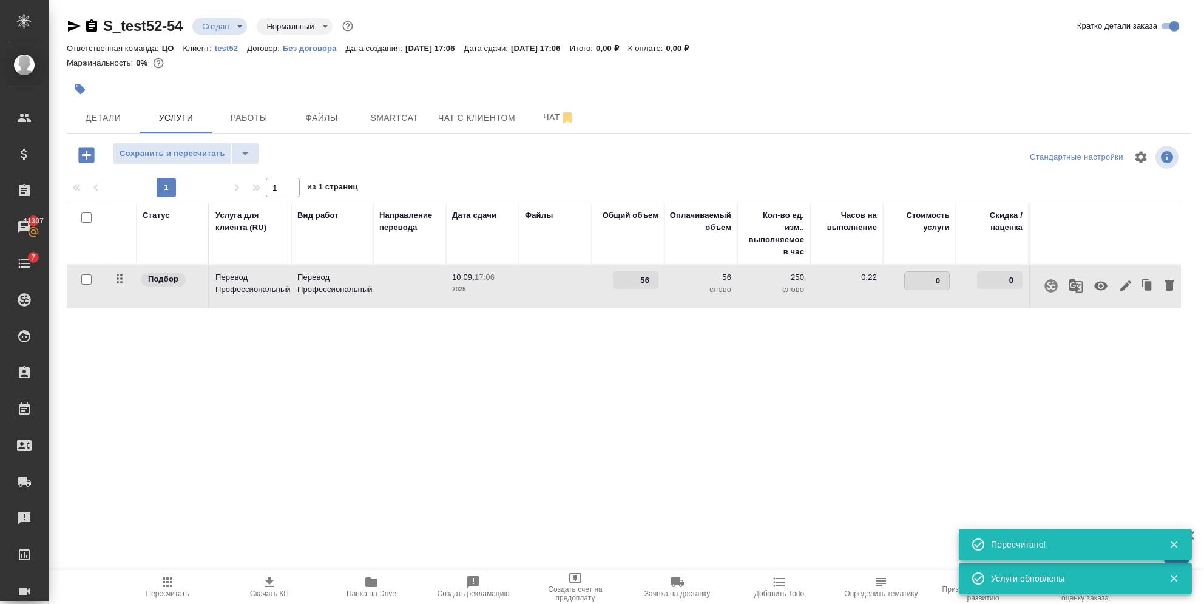
click at [968, 285] on tr "Подбор Перевод Профессиональный Перевод Профессиональный 10.09, 17:06 2025 56 5…" at bounding box center [696, 286] width 1259 height 43
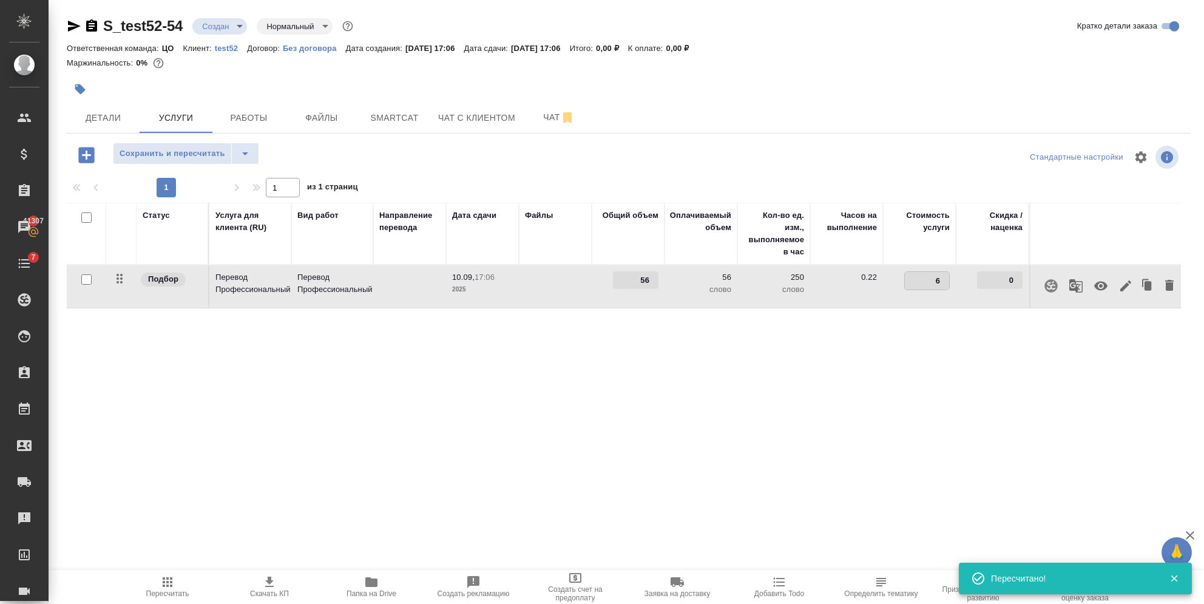
type input "67"
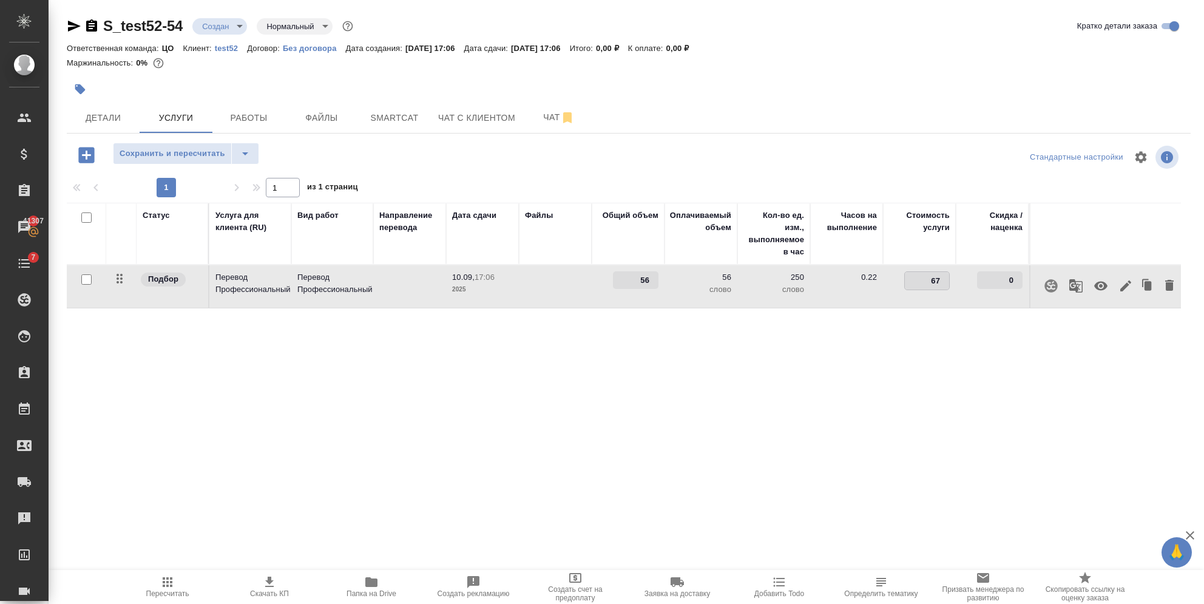
click at [696, 333] on div "Статус Услуга для клиента (RU) Вид работ Направление перевода Дата сдачи Файлы …" at bounding box center [624, 333] width 1114 height 261
click at [201, 158] on span "Сохранить и пересчитать" at bounding box center [173, 154] width 106 height 14
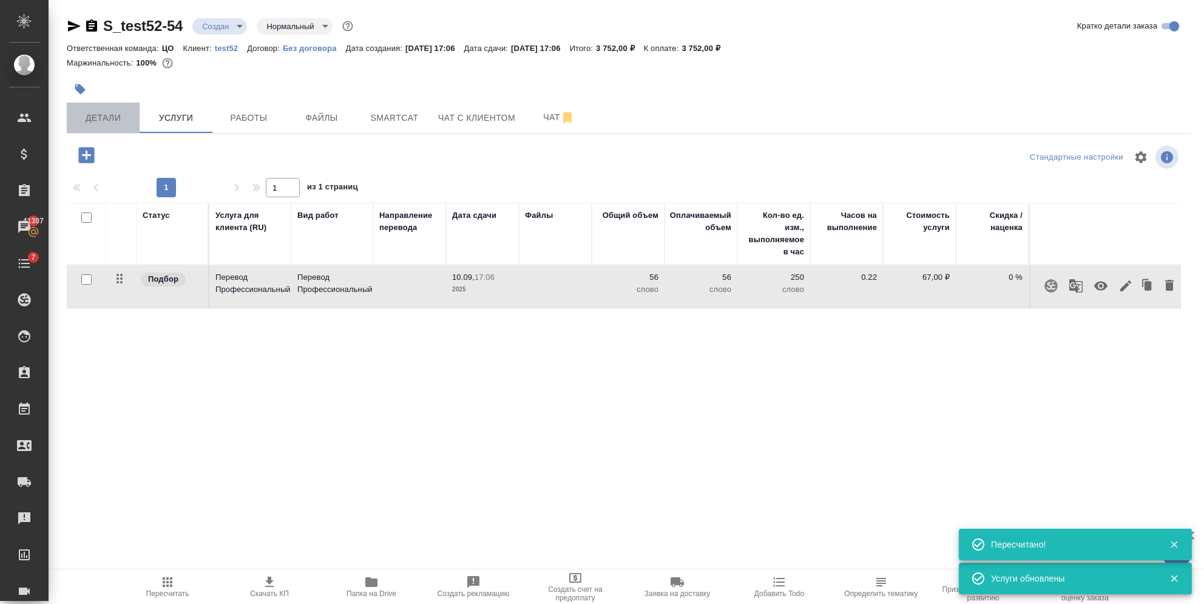
click at [106, 113] on span "Детали" at bounding box center [103, 117] width 58 height 15
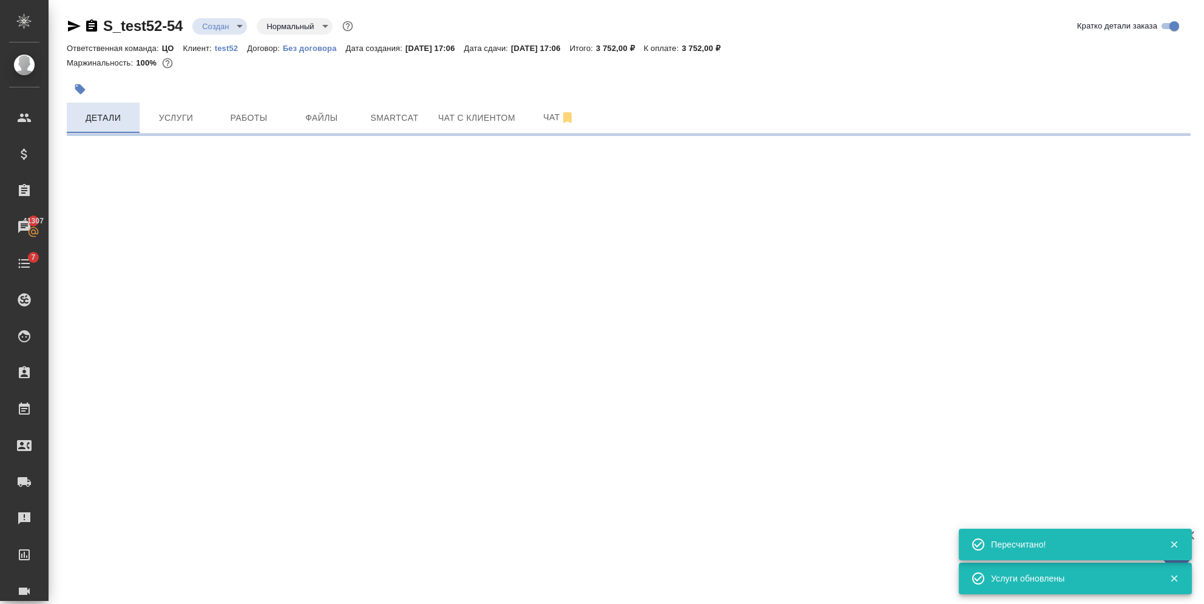
select select "RU"
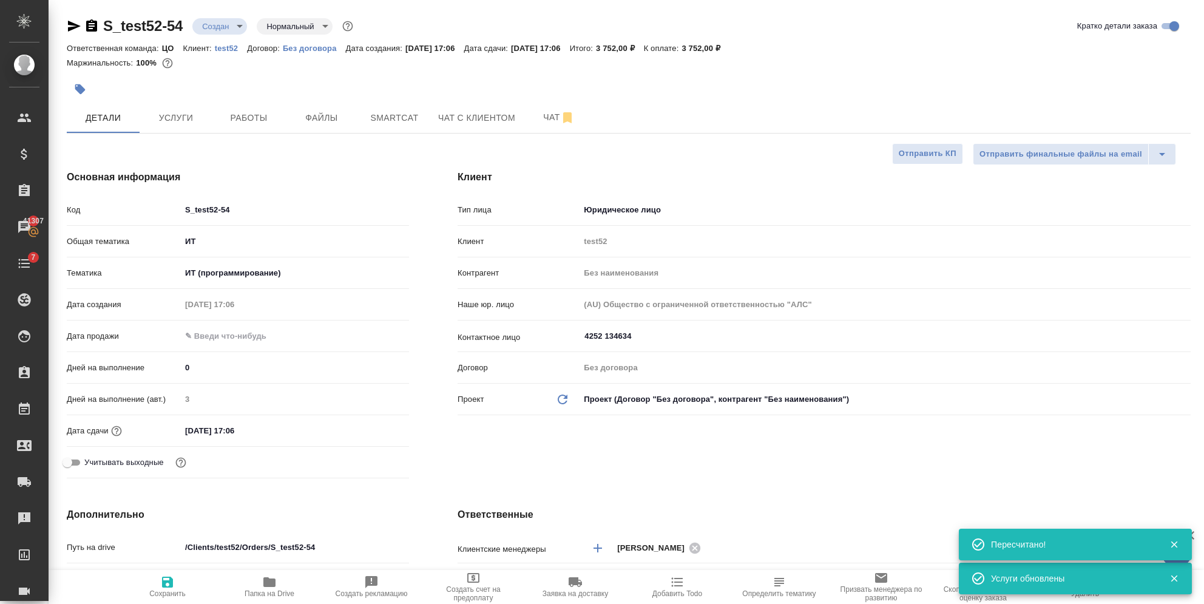
type textarea "x"
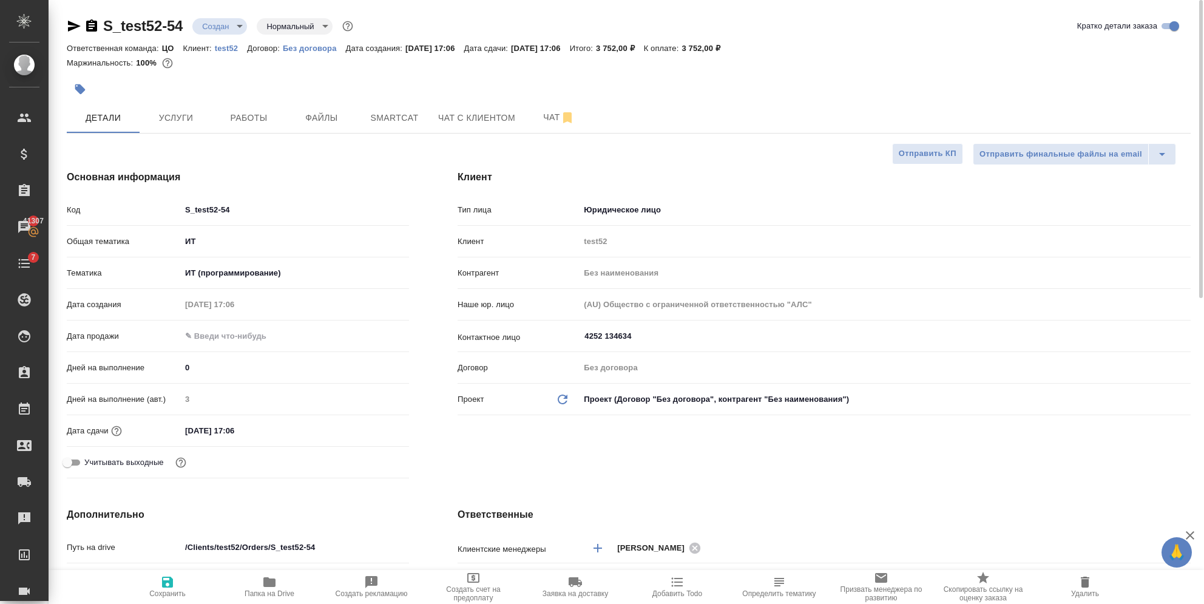
click at [248, 432] on input "10.09.2025 17:06" at bounding box center [234, 431] width 106 height 18
click at [370, 435] on icon "button" at bounding box center [373, 429] width 15 height 15
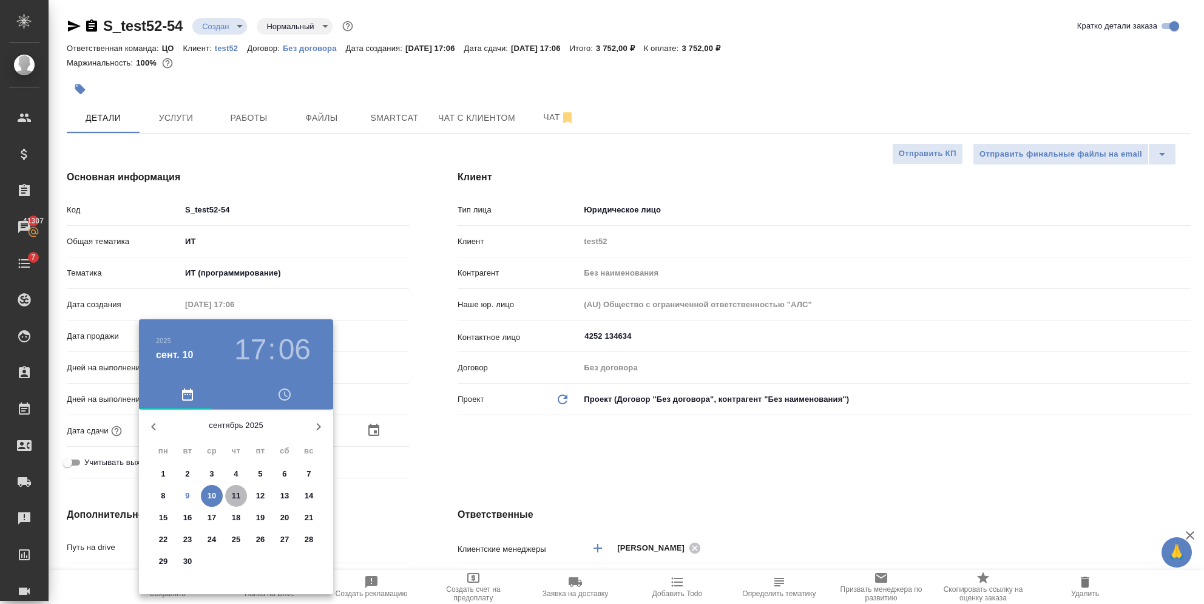
click at [234, 490] on p "11" at bounding box center [236, 496] width 9 height 12
type input "11.09.2025 17:06"
type textarea "x"
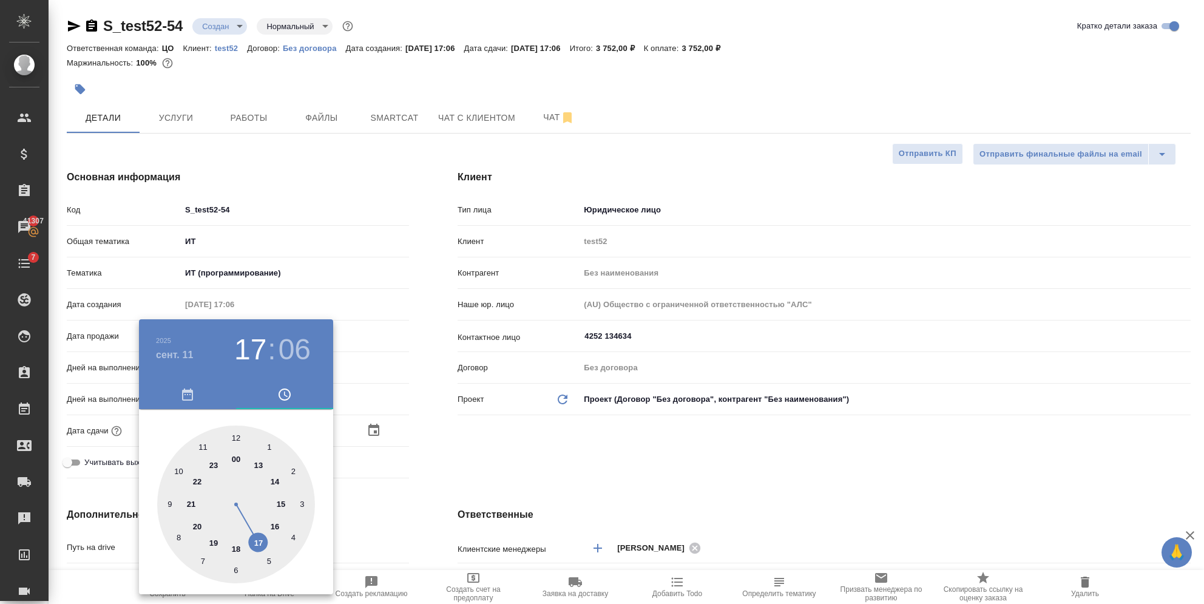
click at [442, 487] on div at bounding box center [602, 302] width 1204 height 604
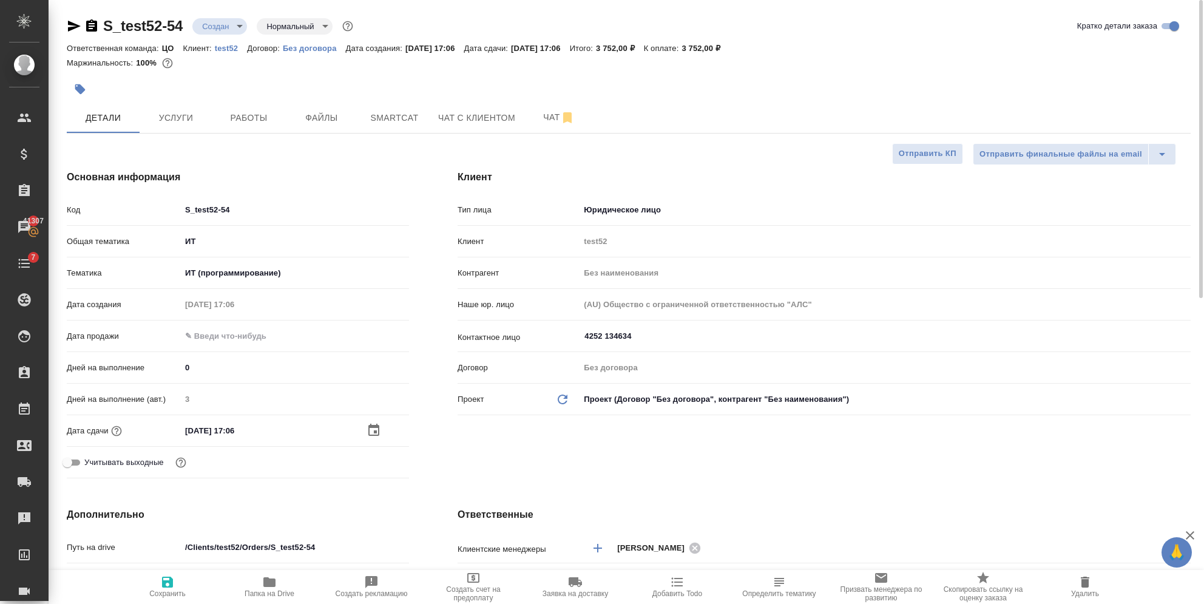
click at [173, 592] on span "Сохранить" at bounding box center [167, 593] width 36 height 8
type textarea "x"
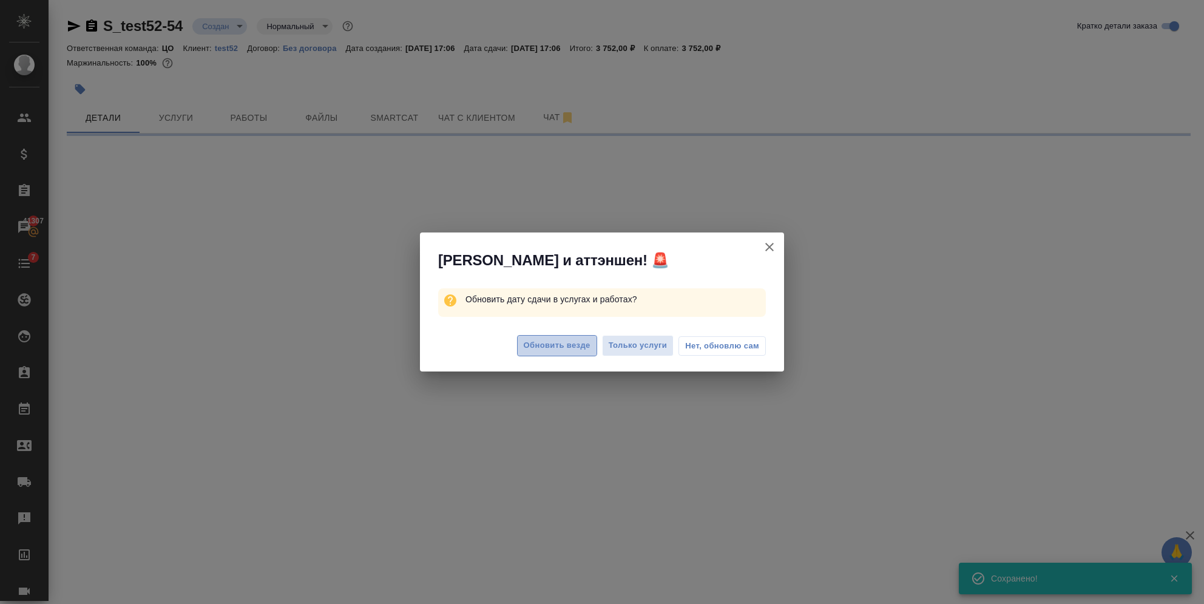
click at [564, 343] on span "Обновить везде" at bounding box center [557, 346] width 67 height 14
select select "RU"
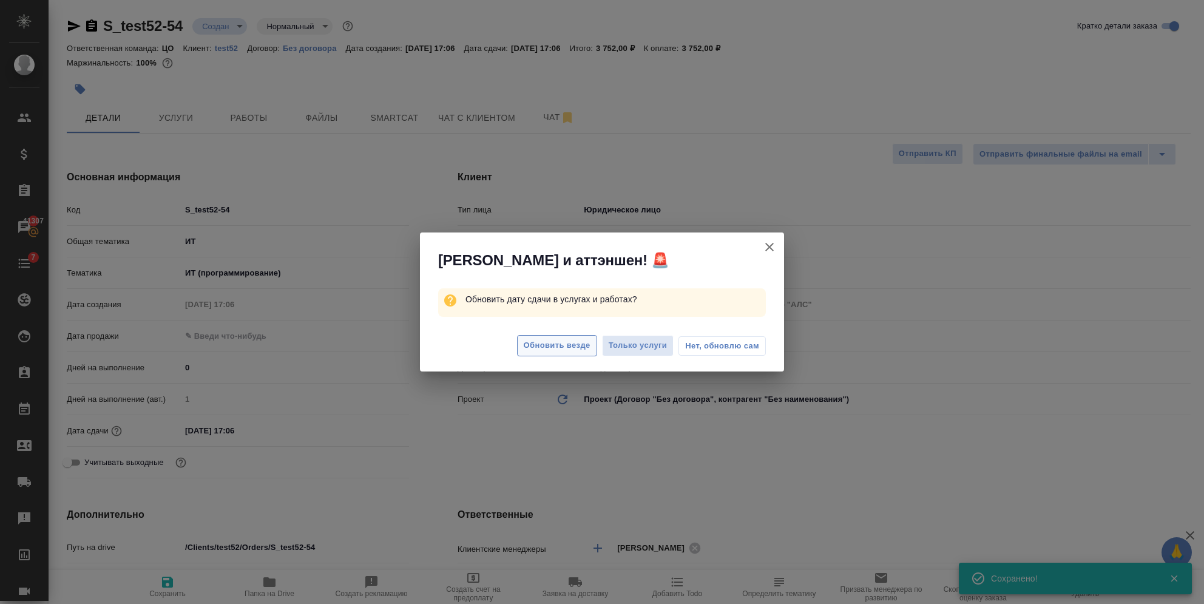
type textarea "x"
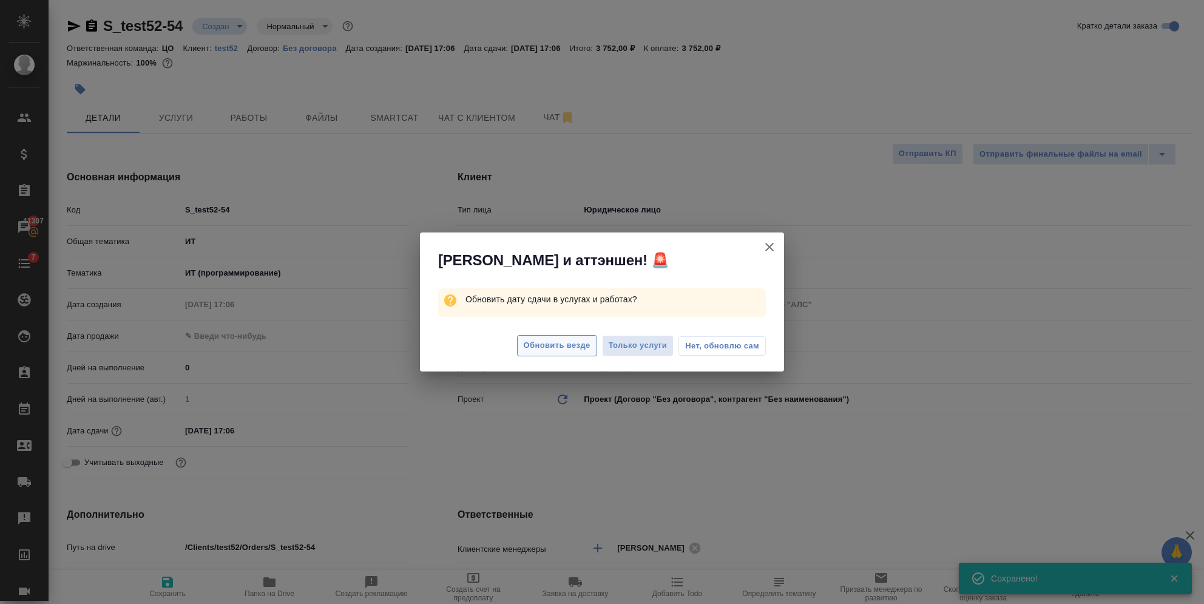
type textarea "x"
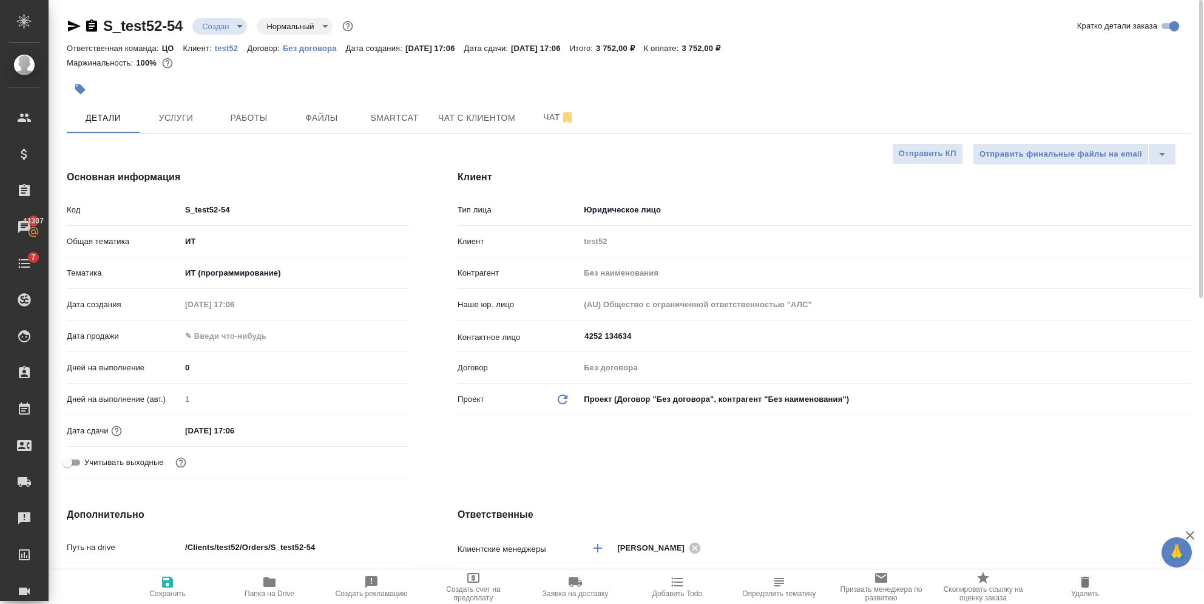
type textarea "x"
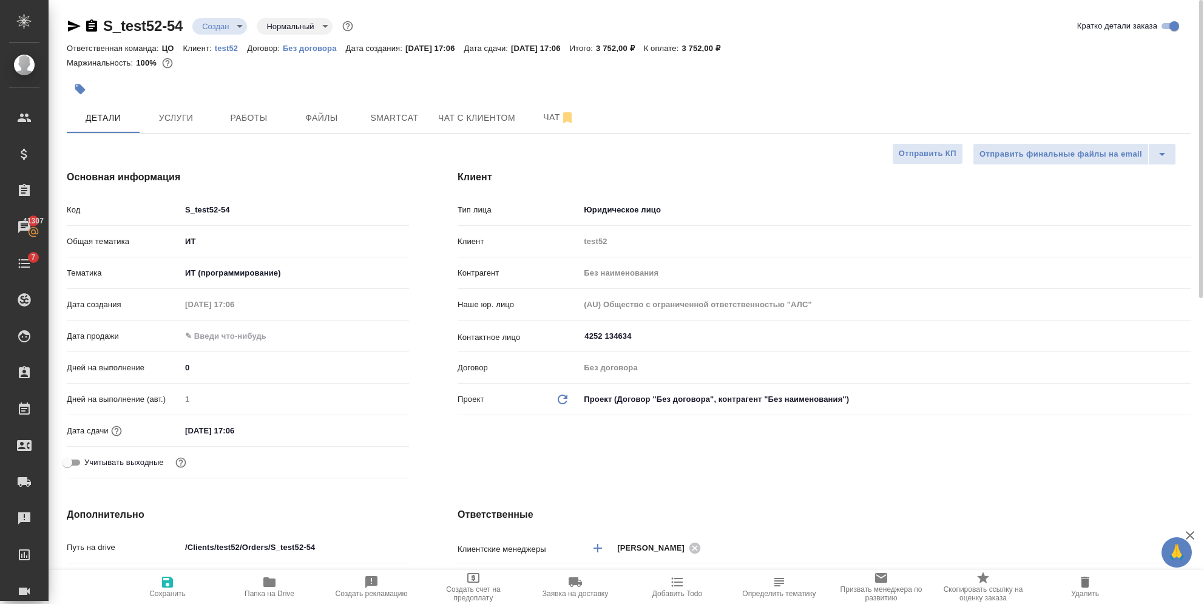
type textarea "x"
click at [160, 117] on span "Услуги" at bounding box center [176, 117] width 58 height 15
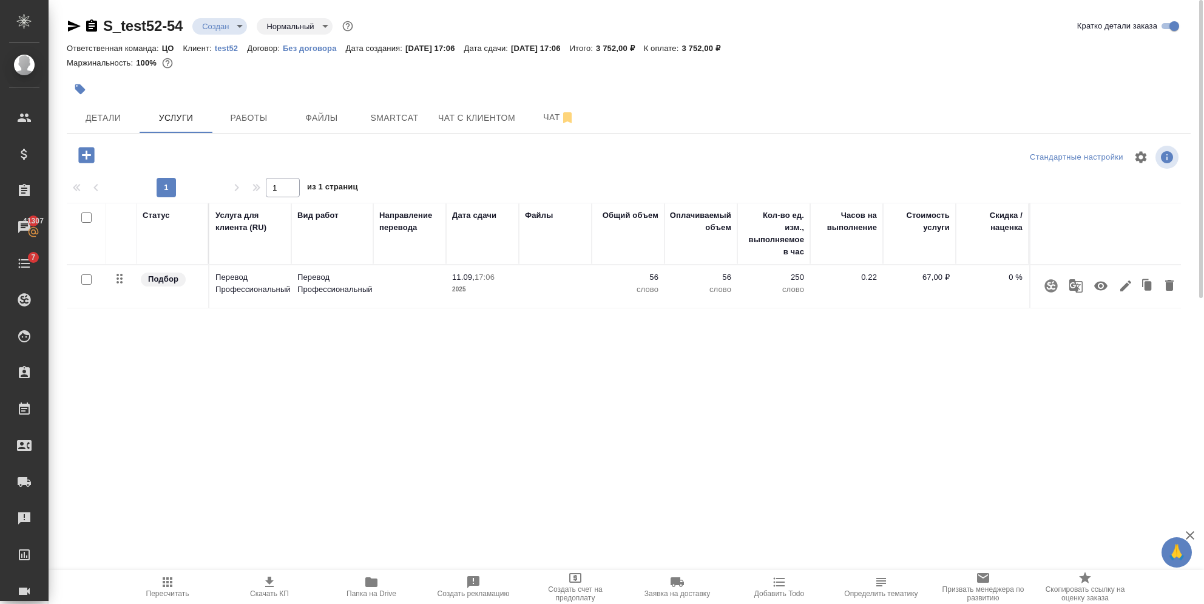
click at [630, 273] on p "56" at bounding box center [628, 277] width 61 height 12
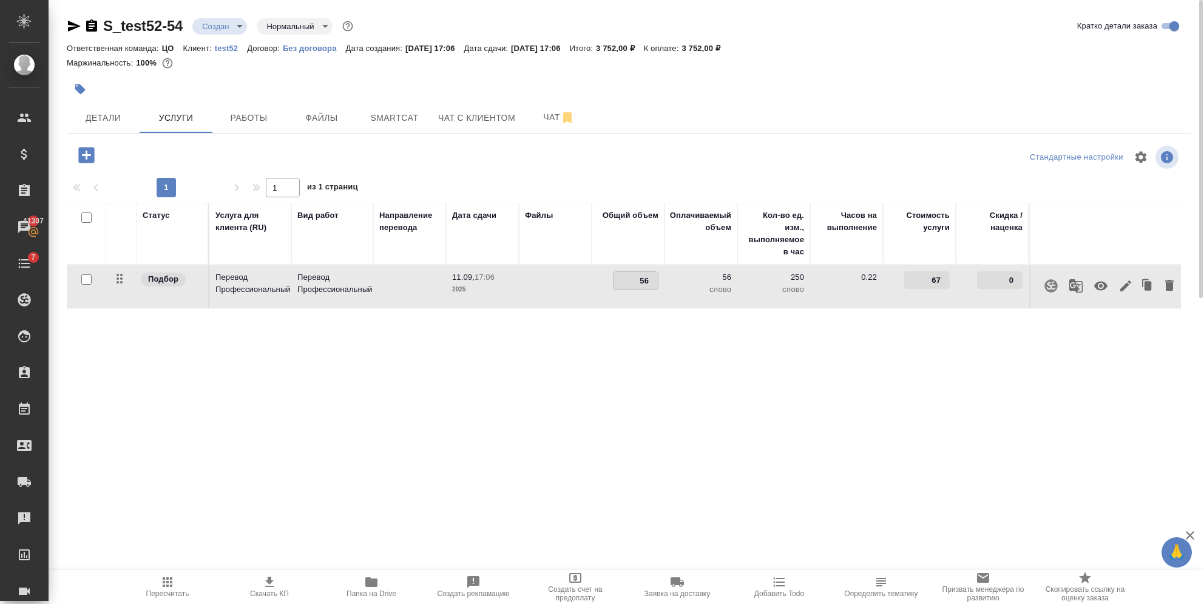
drag, startPoint x: 629, startPoint y: 285, endPoint x: 677, endPoint y: 283, distance: 48.0
click at [677, 283] on tr "Подбор Перевод Профессиональный Перевод Профессиональный 11.09, 17:06 2025 56 5…" at bounding box center [696, 286] width 1259 height 43
type input "45000"
click at [283, 370] on div "Статус Услуга для клиента (RU) Вид работ Направление перевода Дата сдачи Файлы …" at bounding box center [624, 333] width 1114 height 261
click at [151, 152] on span "Сохранить и пересчитать" at bounding box center [173, 154] width 106 height 14
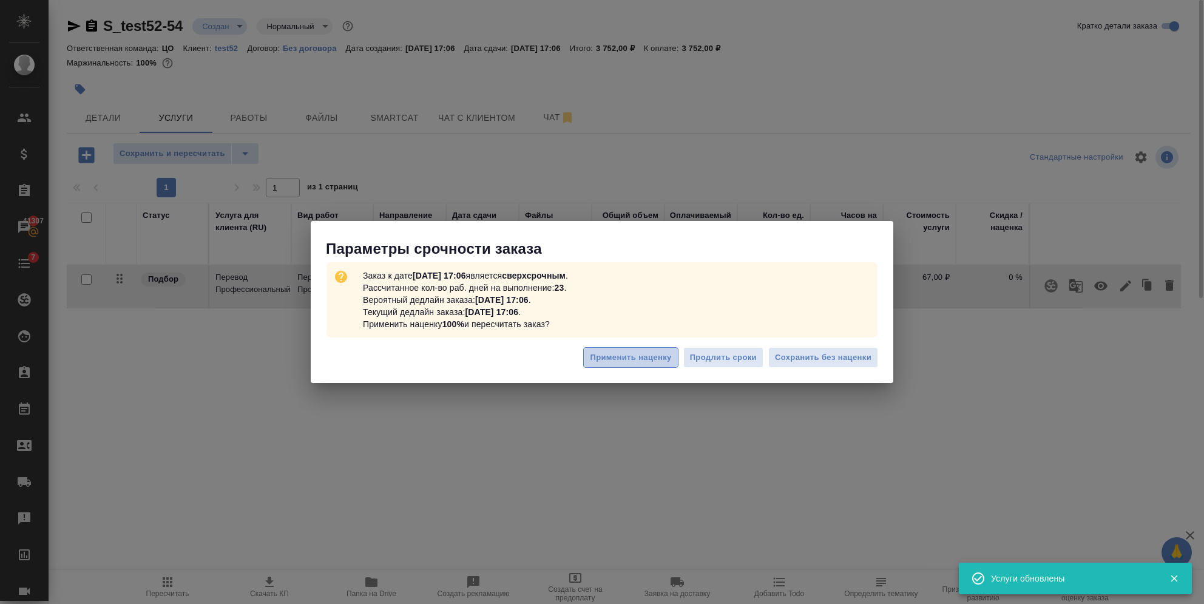
click at [633, 359] on span "Применить наценку" at bounding box center [630, 358] width 81 height 14
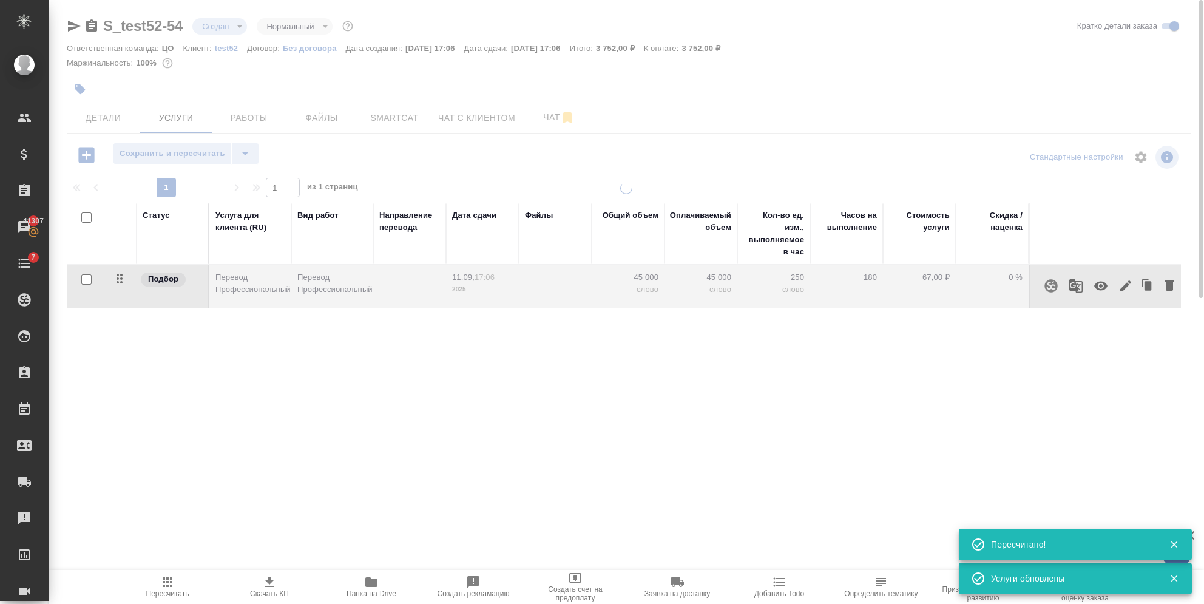
type input "urgent"
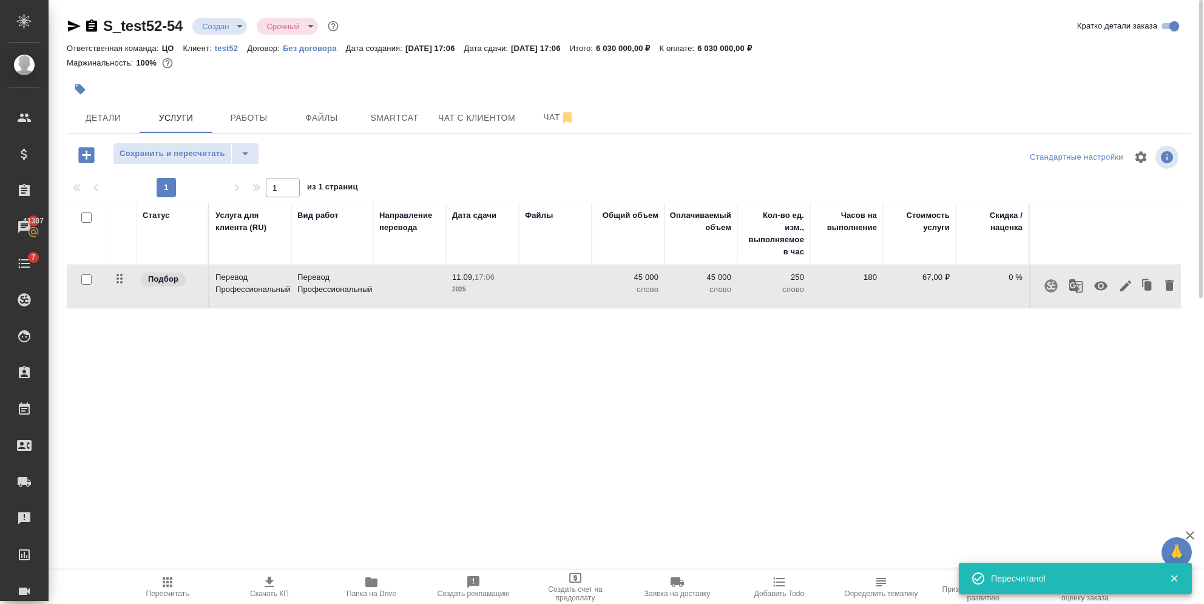
click at [247, 350] on div "Статус Услуга для клиента (RU) Вид работ Направление перевода Дата сдачи Файлы …" at bounding box center [624, 333] width 1114 height 261
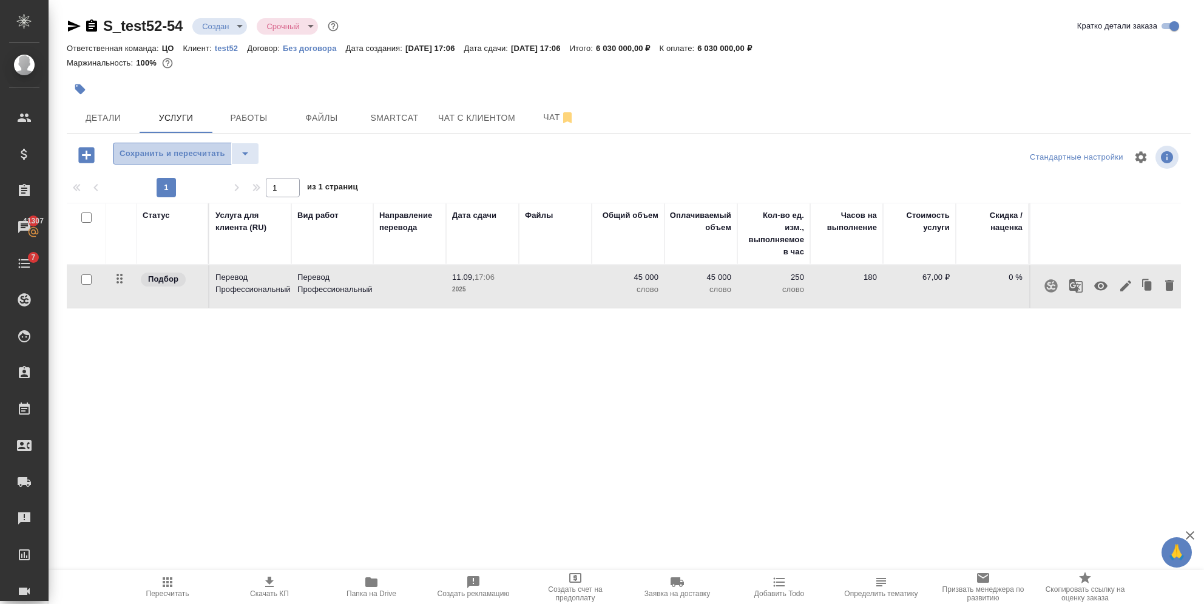
click at [169, 149] on span "Сохранить и пересчитать" at bounding box center [173, 154] width 106 height 14
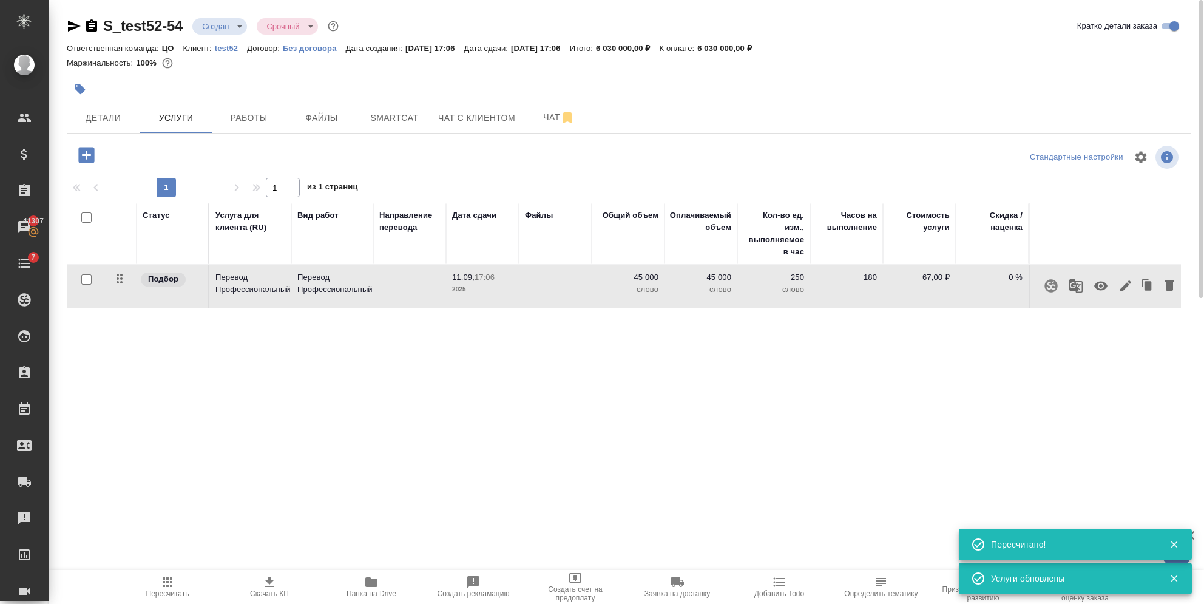
click at [512, 374] on div "Статус Услуга для клиента (RU) Вид работ Направление перевода Дата сдачи Файлы …" at bounding box center [624, 333] width 1114 height 261
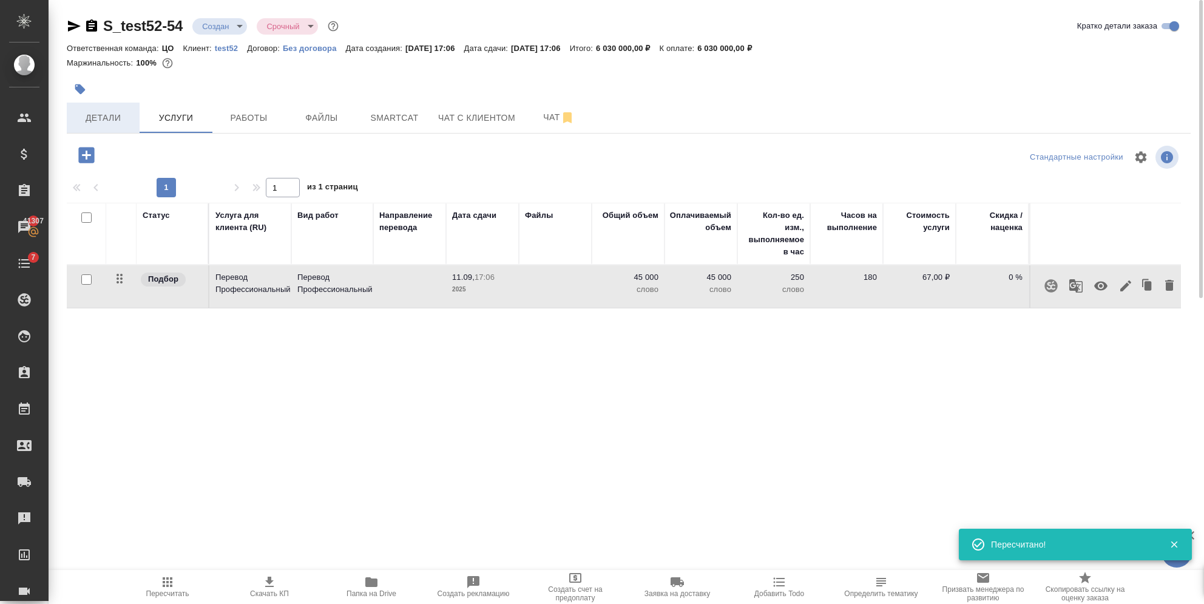
click at [109, 116] on span "Детали" at bounding box center [103, 117] width 58 height 15
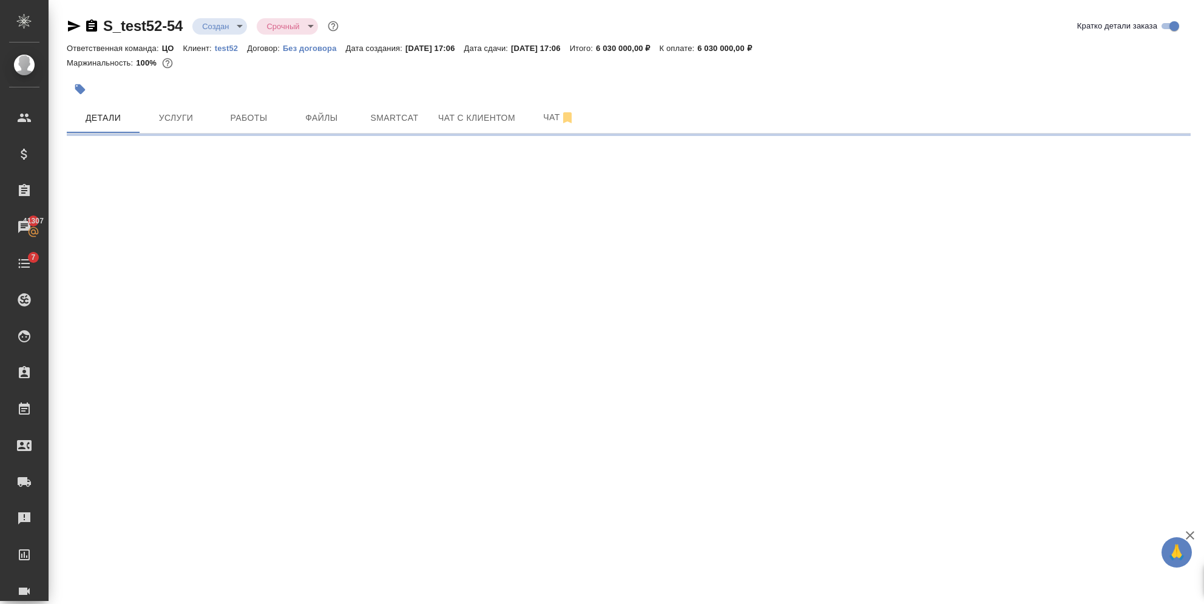
select select "RU"
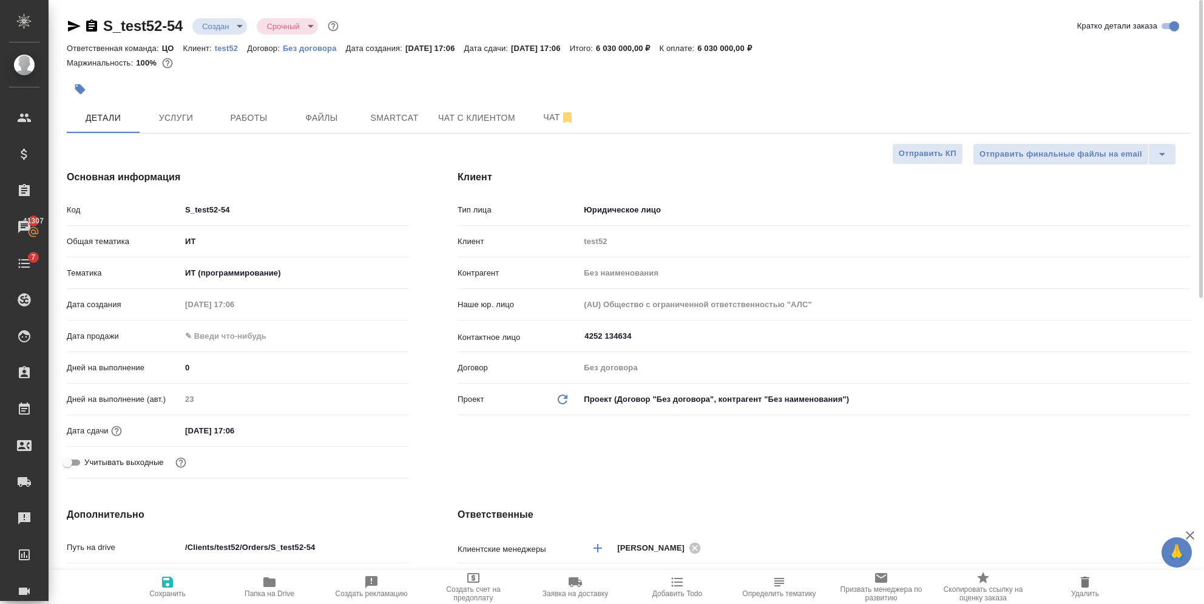
type textarea "x"
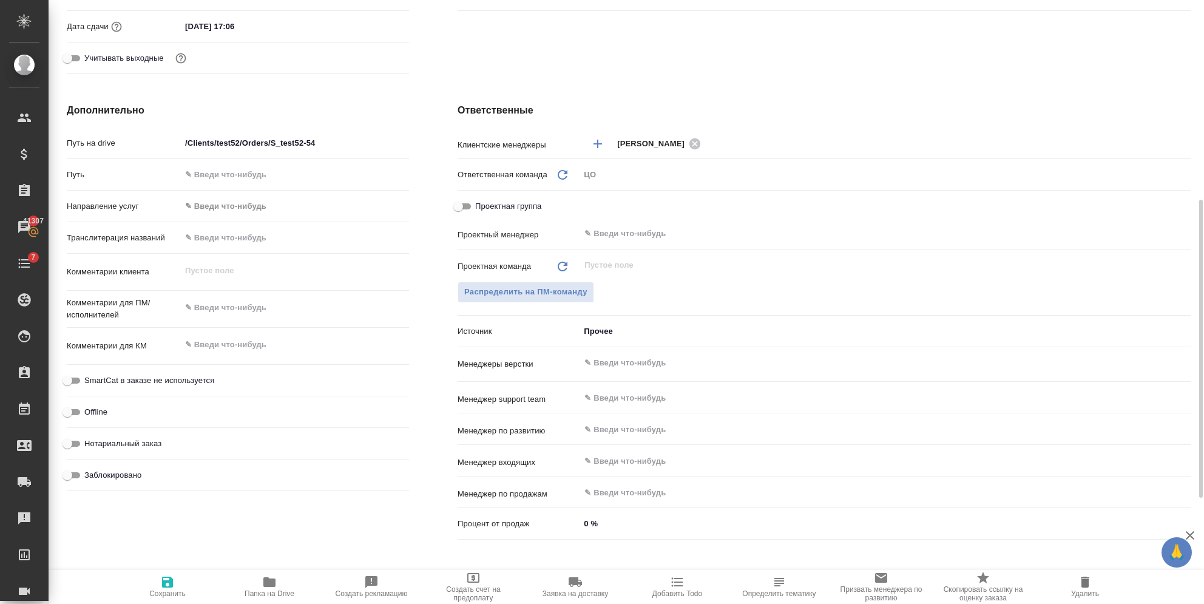
scroll to position [618, 0]
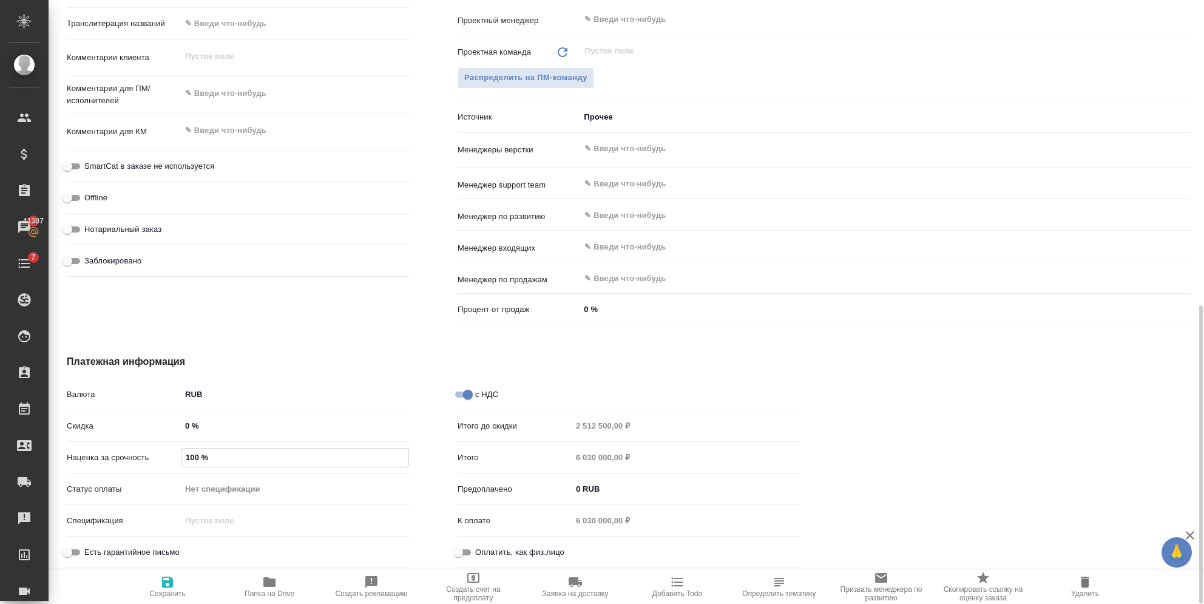
click at [220, 451] on input "100 %" at bounding box center [294, 457] width 227 height 18
drag, startPoint x: 201, startPoint y: 456, endPoint x: 167, endPoint y: 445, distance: 35.9
click at [167, 445] on div "Валюта RUB RUB Скидка 0 % Наценка за срочность 100 % Статус оплаты Нет специфик…" at bounding box center [238, 477] width 342 height 189
type input "0 %"
type textarea "x"
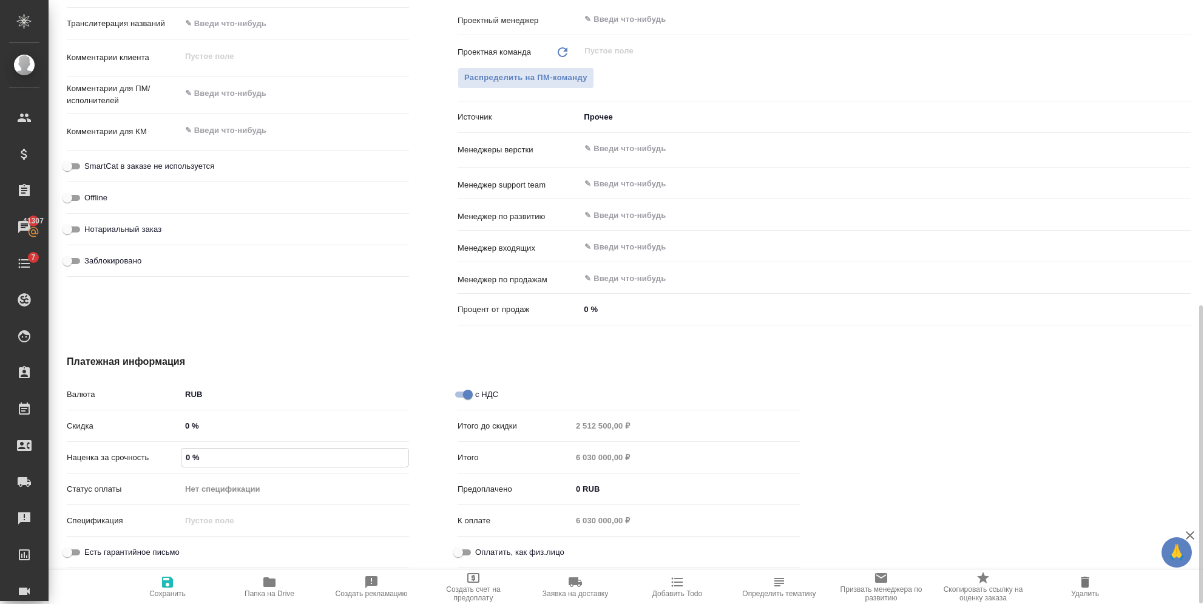
type textarea "x"
type input "0 %"
click at [150, 591] on span "Сохранить и пересчитать" at bounding box center [167, 593] width 86 height 8
type textarea "x"
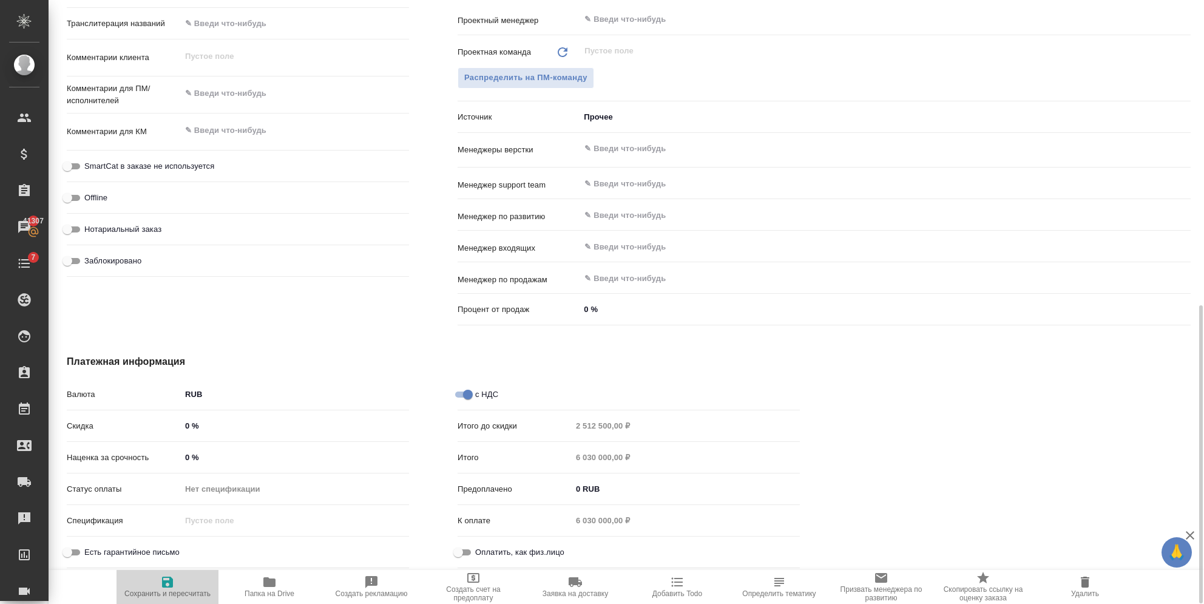
type textarea "x"
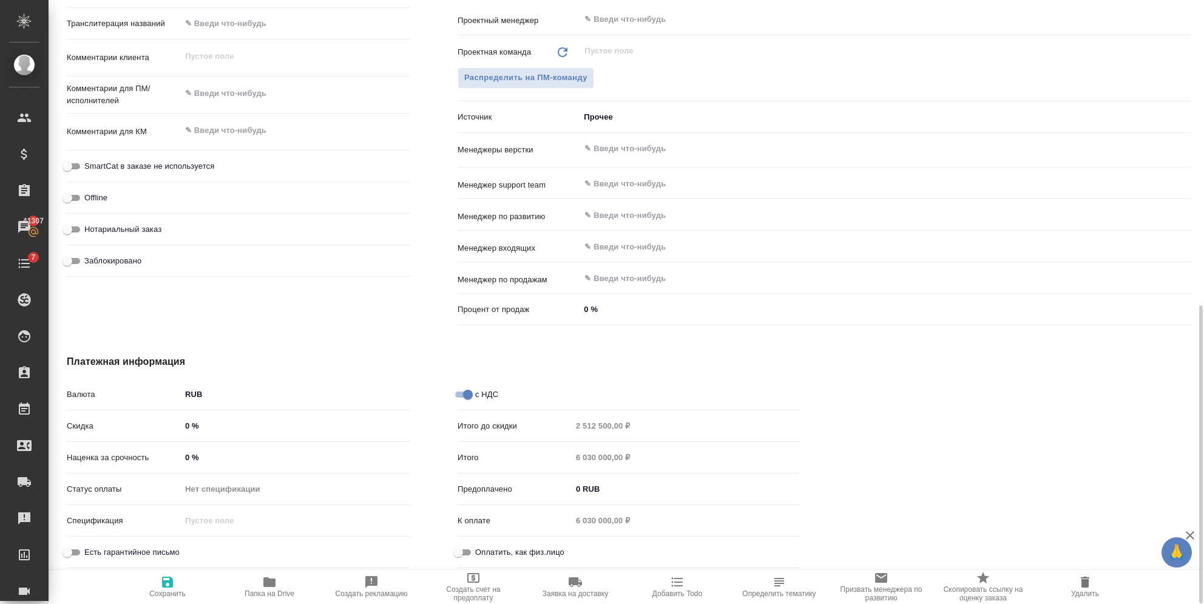
type textarea "x"
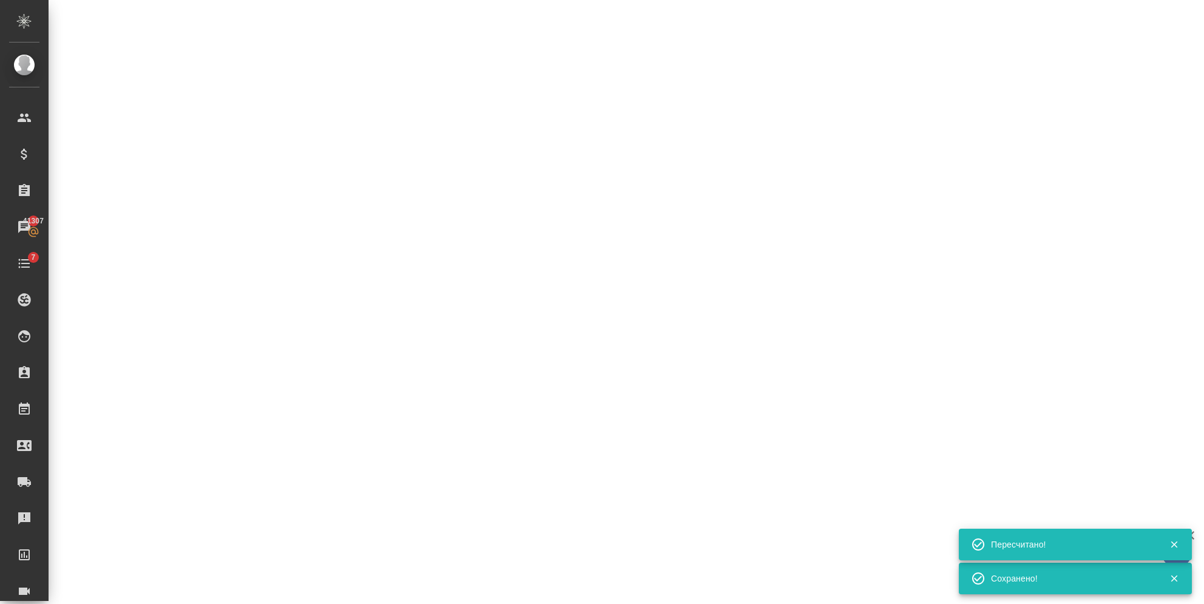
select select "RU"
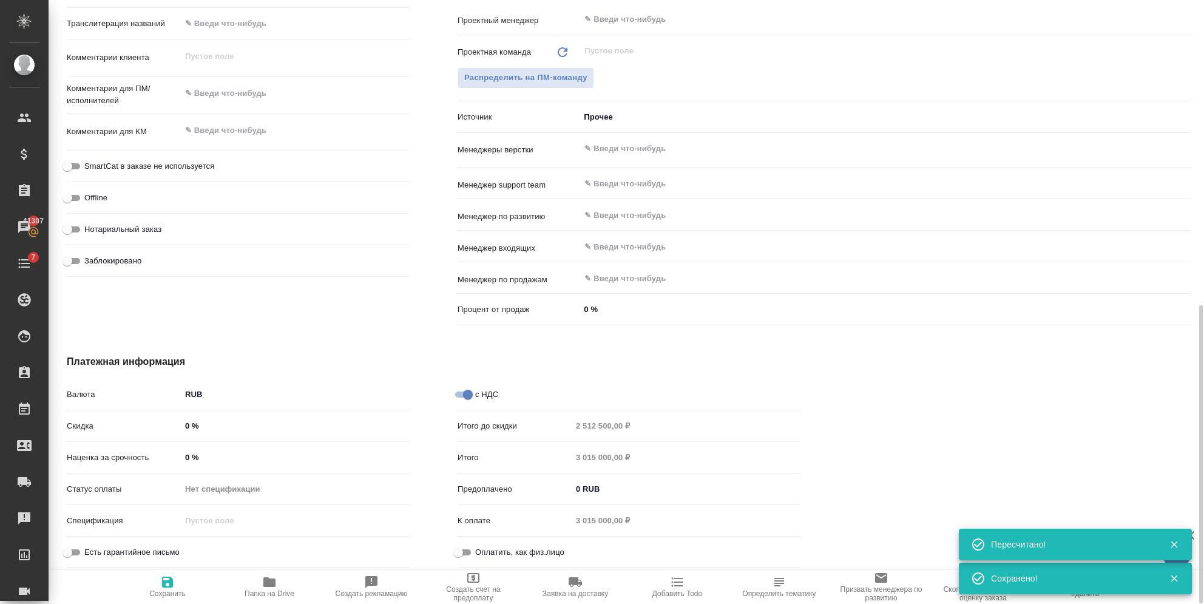
type textarea "x"
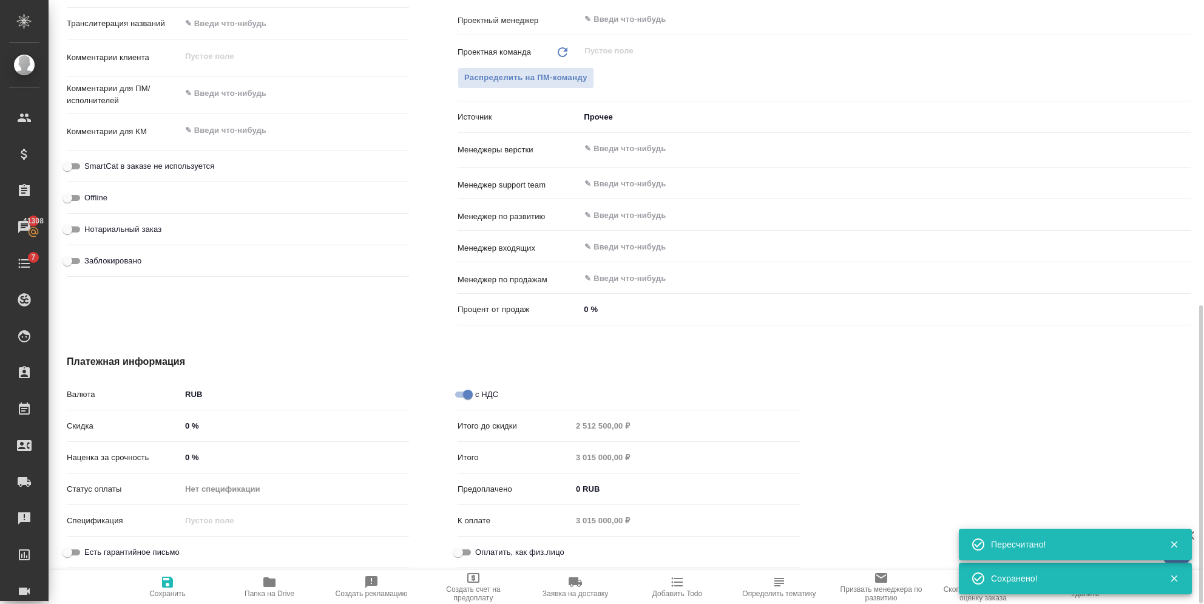
type textarea "x"
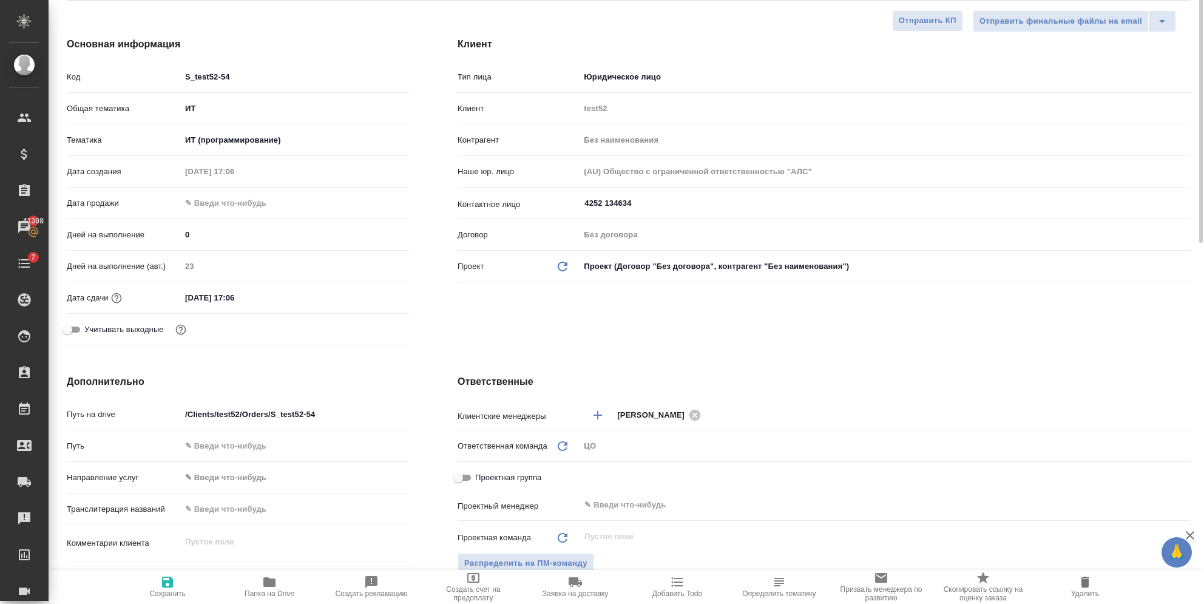
scroll to position [0, 0]
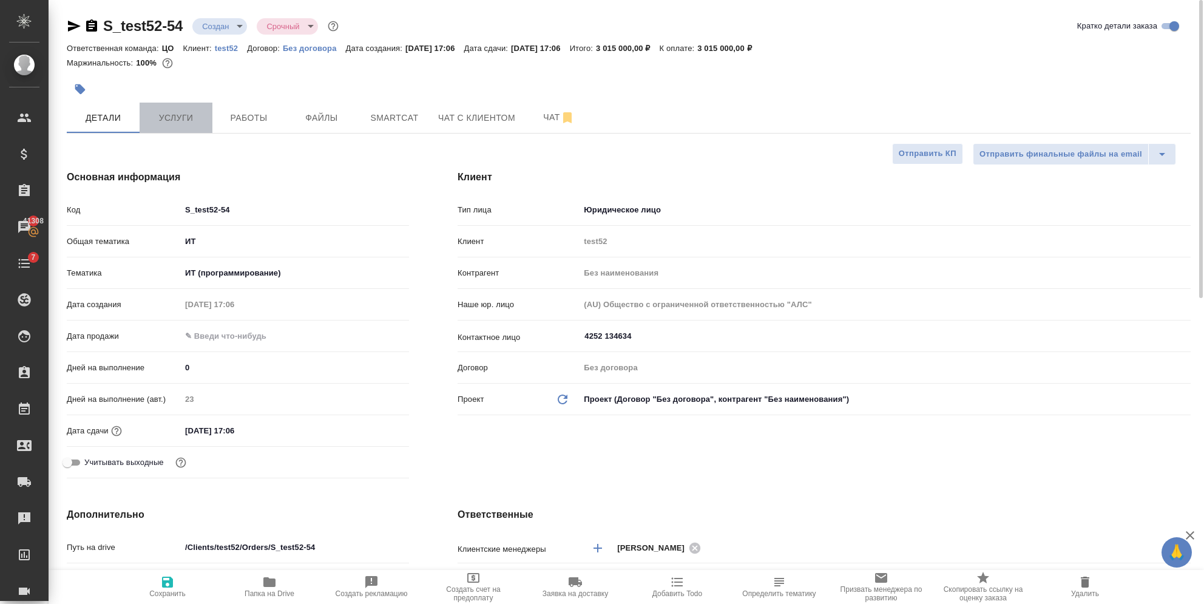
click at [175, 108] on button "Услуги" at bounding box center [176, 118] width 73 height 30
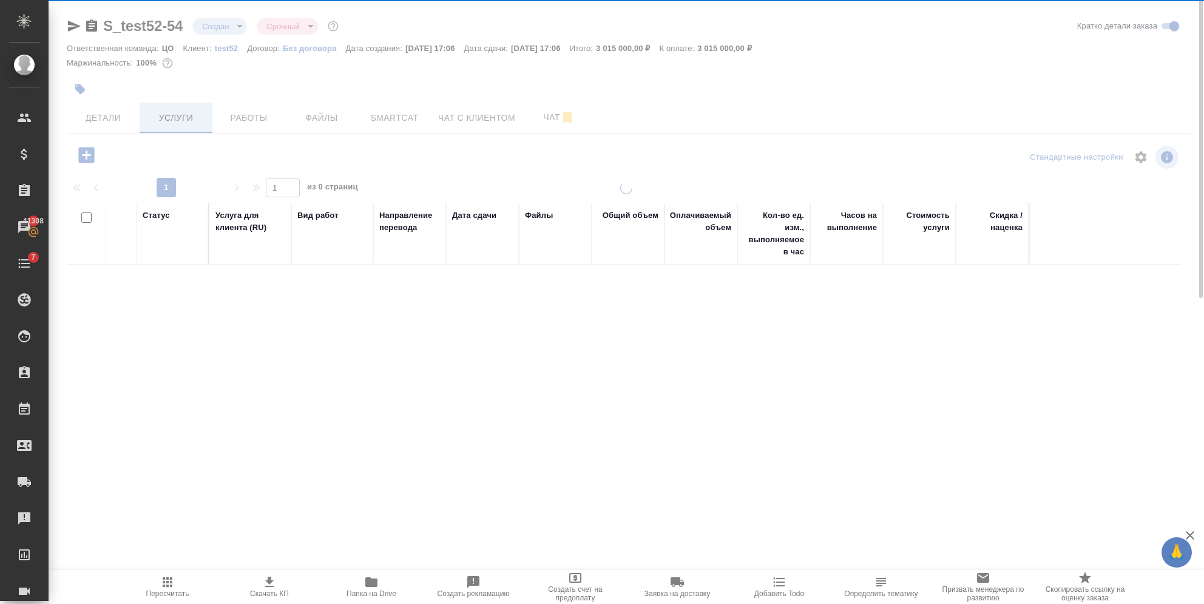
click at [176, 113] on div "S_test52-54 Создан new Срочный urgent Кратко детали заказа Ответственная команд…" at bounding box center [628, 247] width 1137 height 495
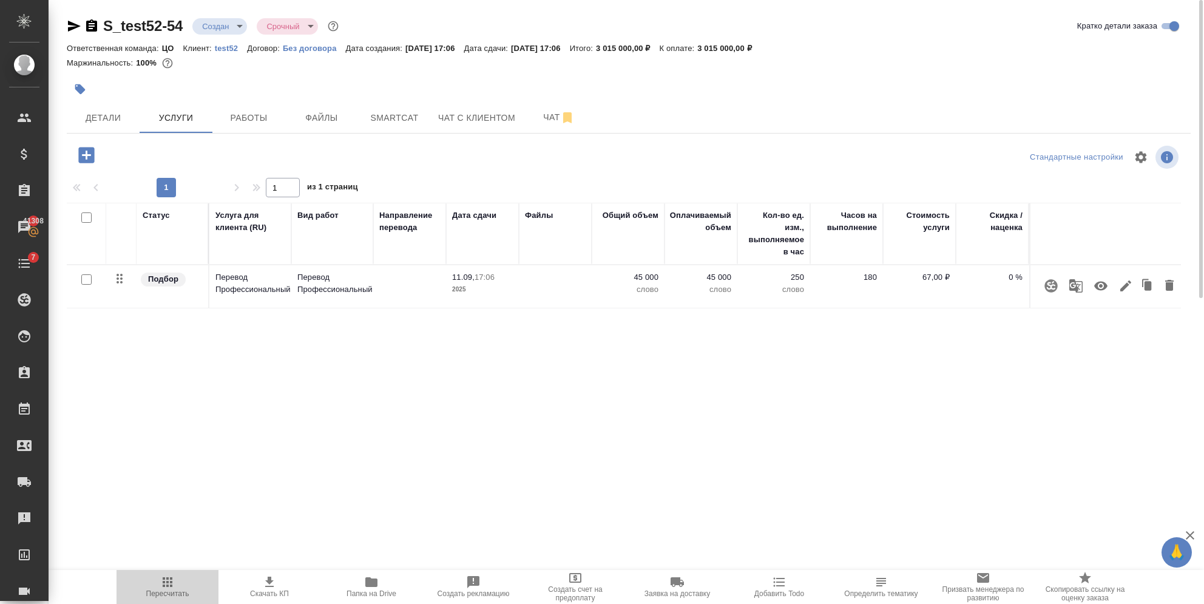
click at [167, 592] on span "Пересчитать" at bounding box center [167, 593] width 43 height 8
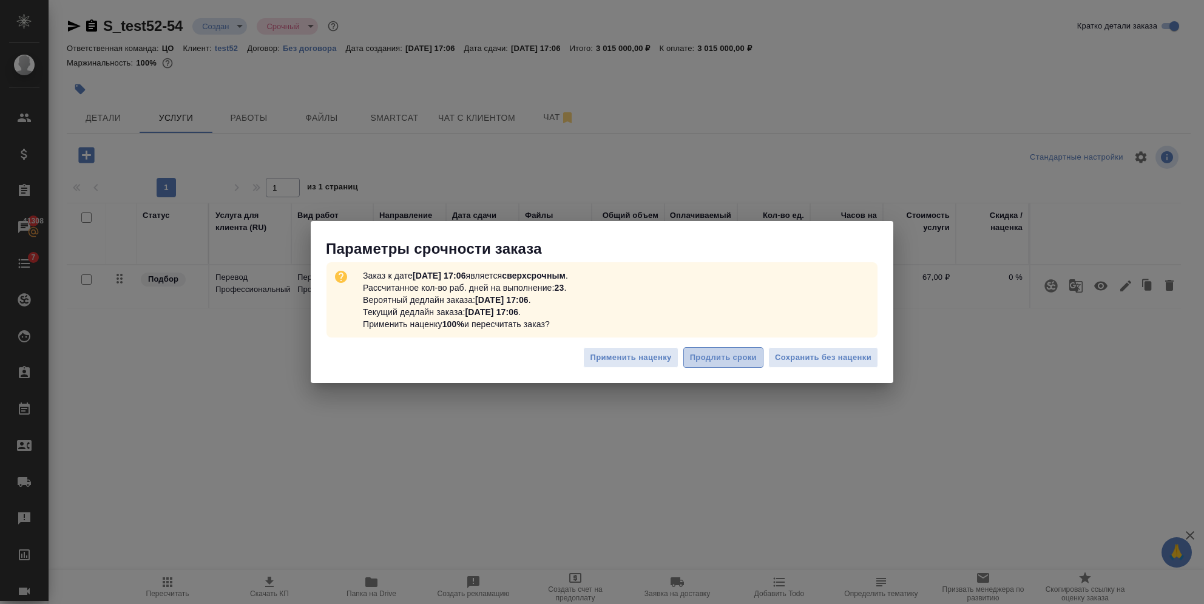
click at [720, 362] on span "Продлить сроки" at bounding box center [723, 358] width 67 height 14
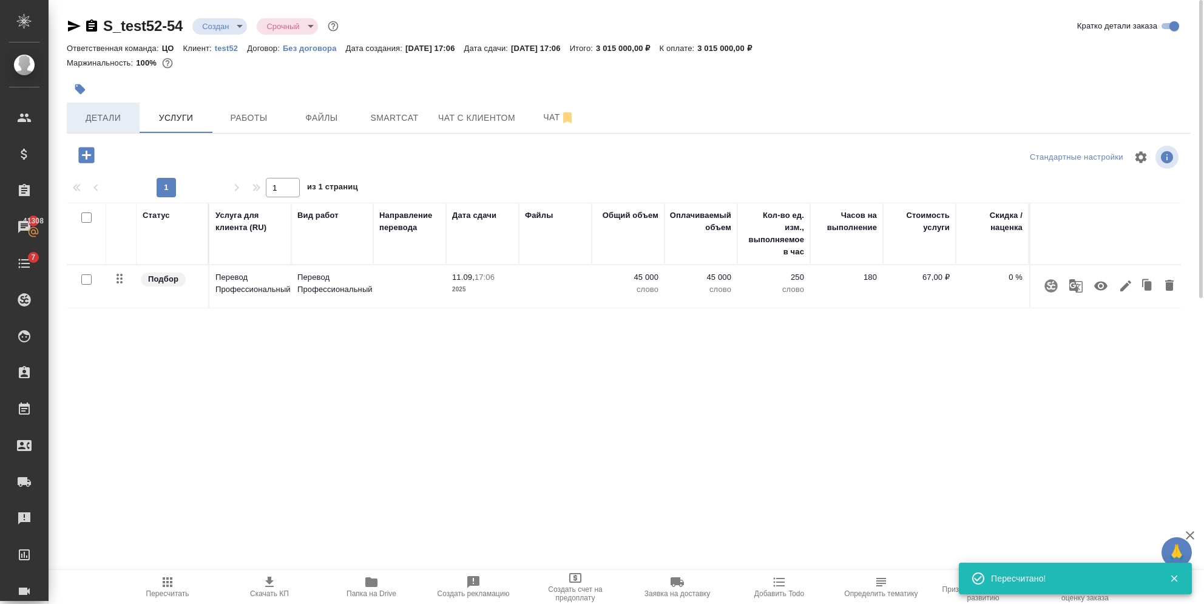
click at [107, 120] on span "Детали" at bounding box center [103, 117] width 58 height 15
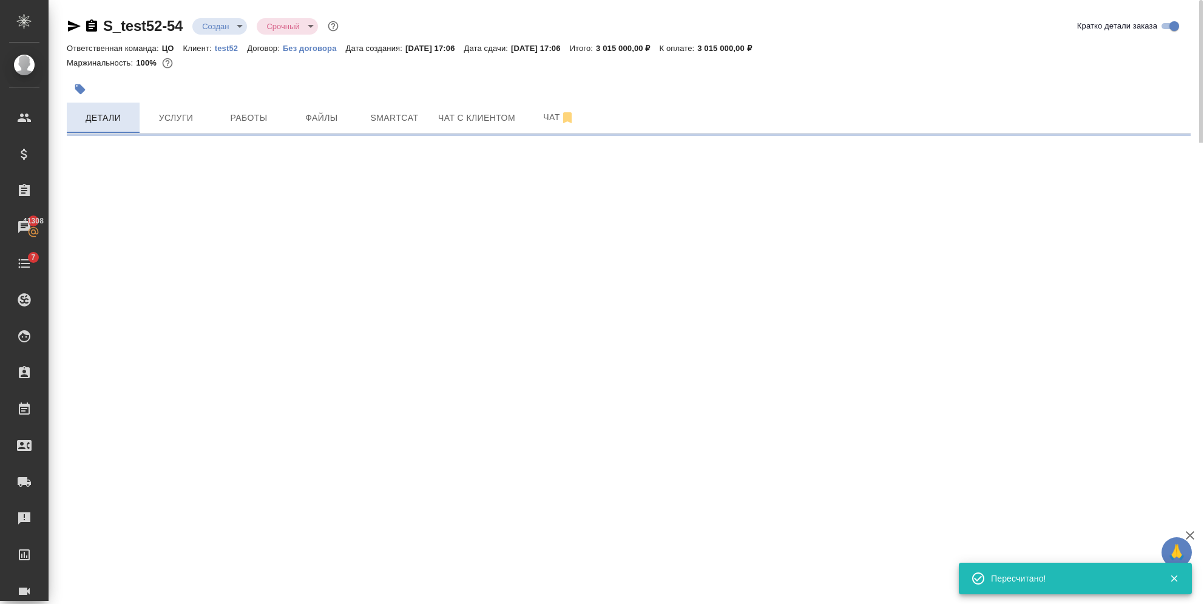
select select "RU"
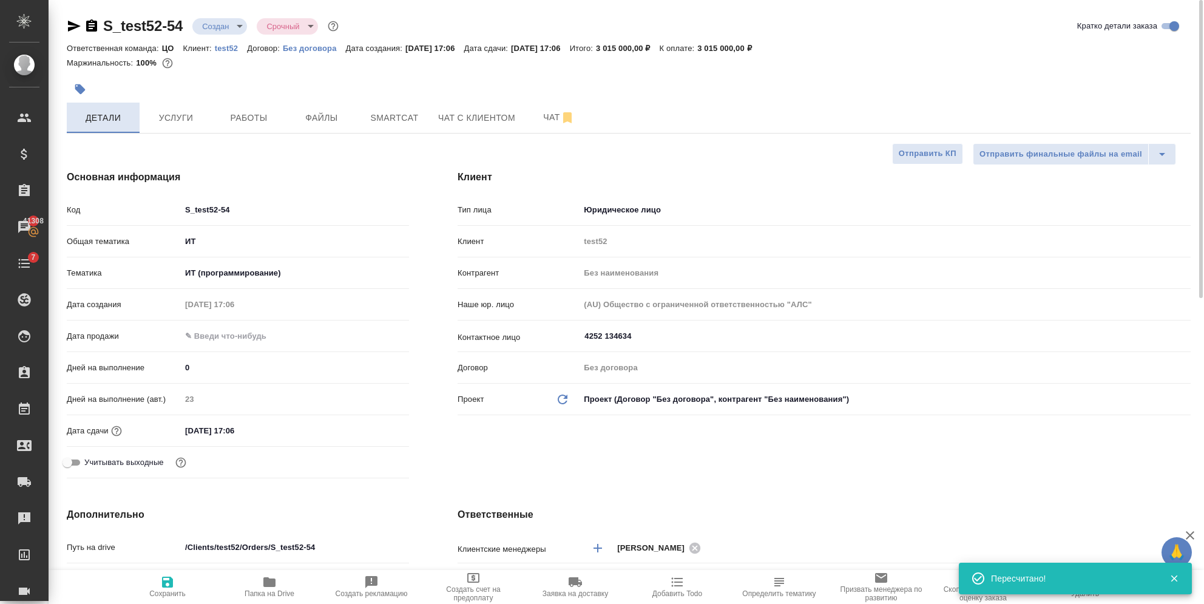
type textarea "x"
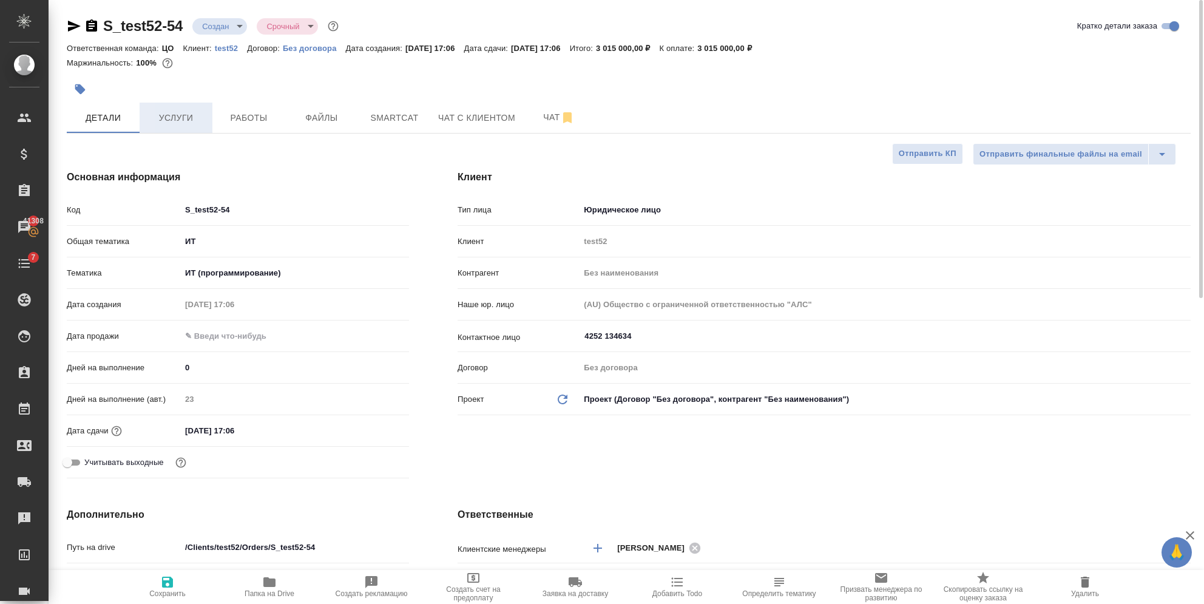
click at [163, 116] on span "Услуги" at bounding box center [176, 117] width 58 height 15
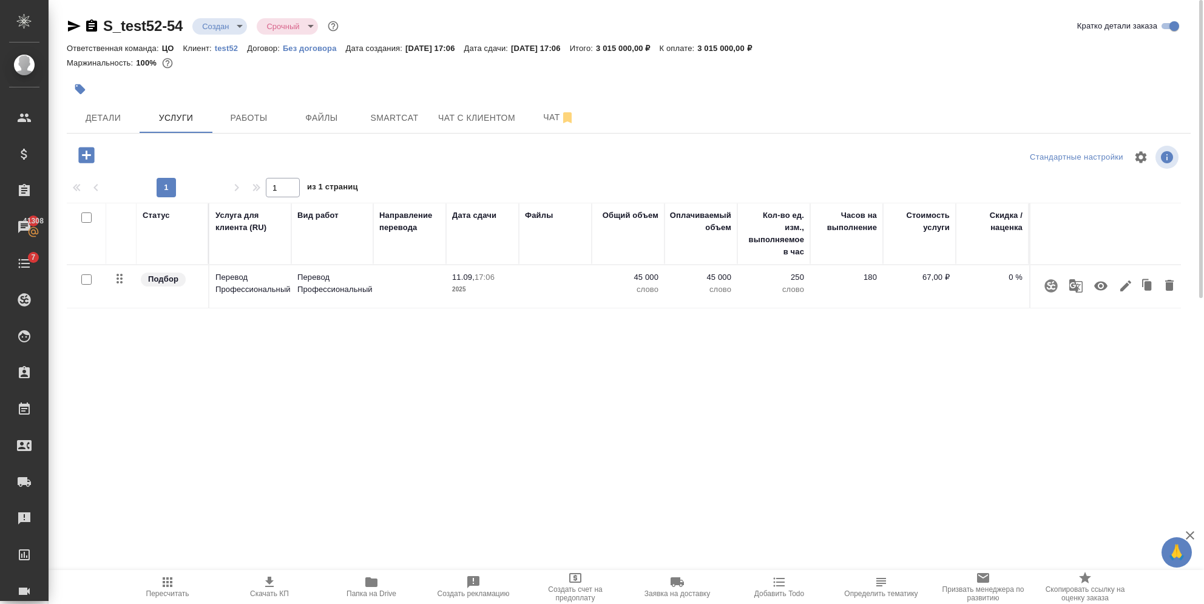
click at [160, 586] on icon "button" at bounding box center [167, 582] width 15 height 15
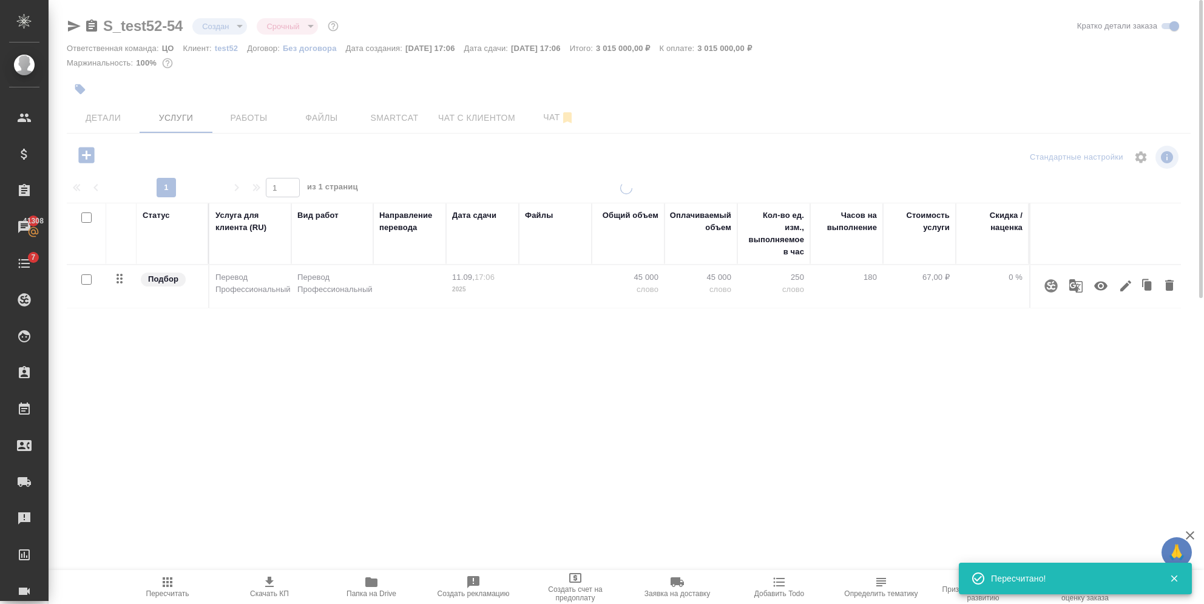
type input "normal"
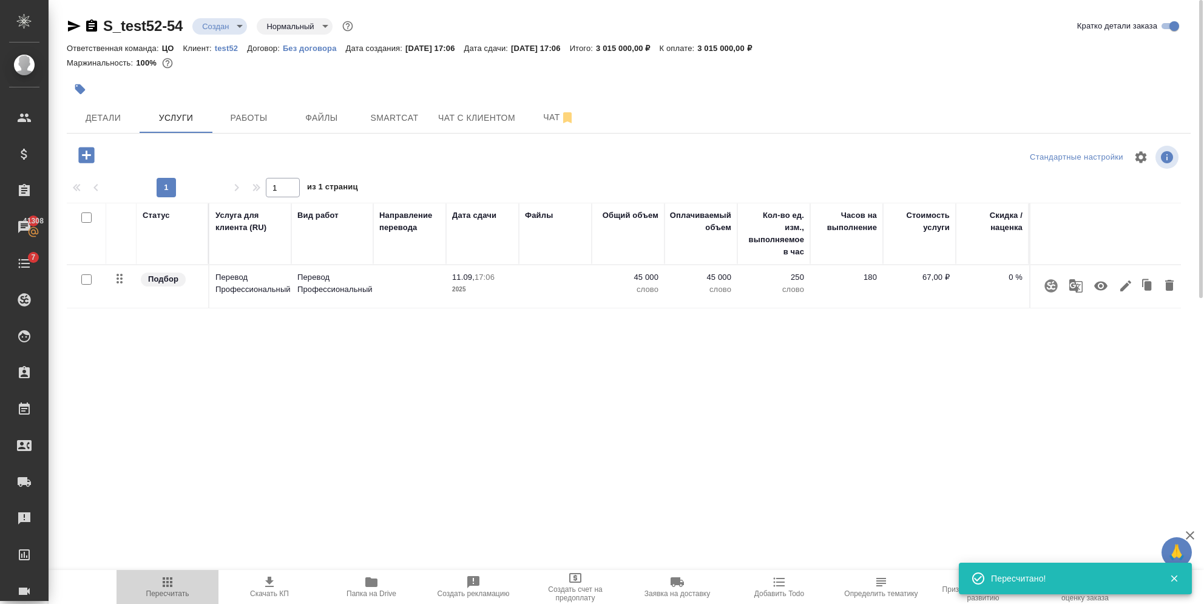
click at [161, 586] on icon "button" at bounding box center [167, 582] width 15 height 15
